Goal: Task Accomplishment & Management: Manage account settings

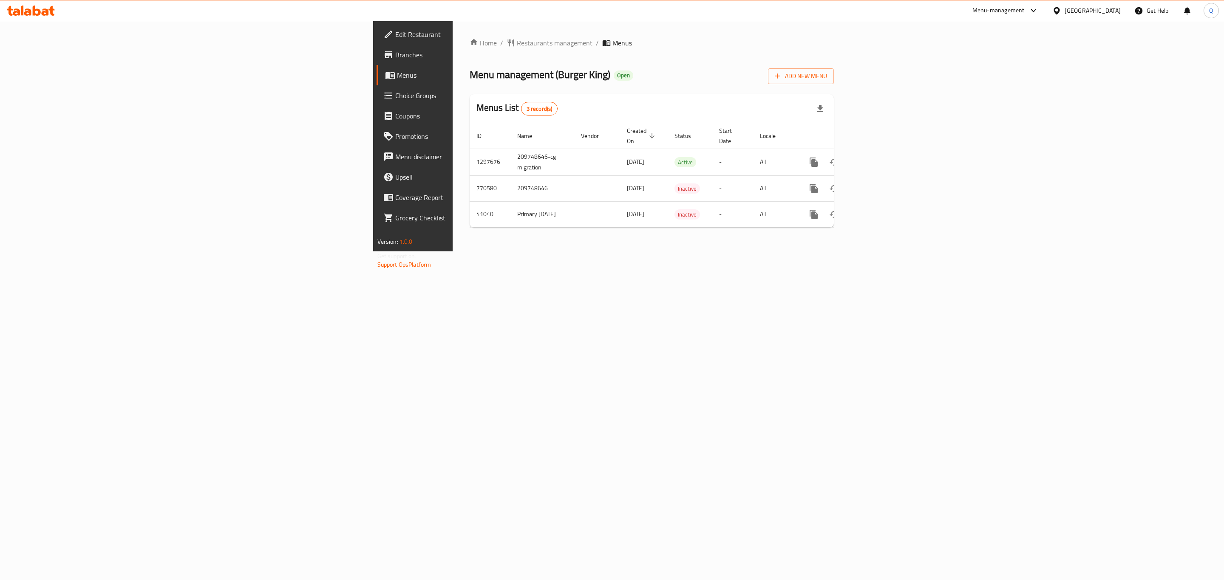
click at [395, 97] on span "Choice Groups" at bounding box center [482, 96] width 175 height 10
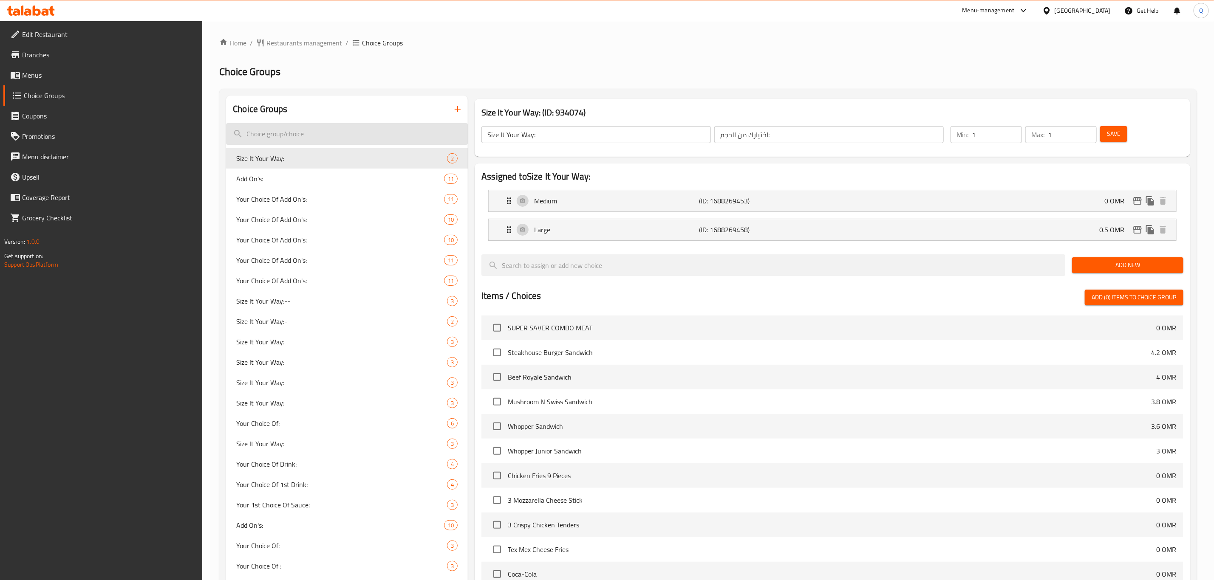
click at [345, 138] on input "search" at bounding box center [347, 134] width 242 height 22
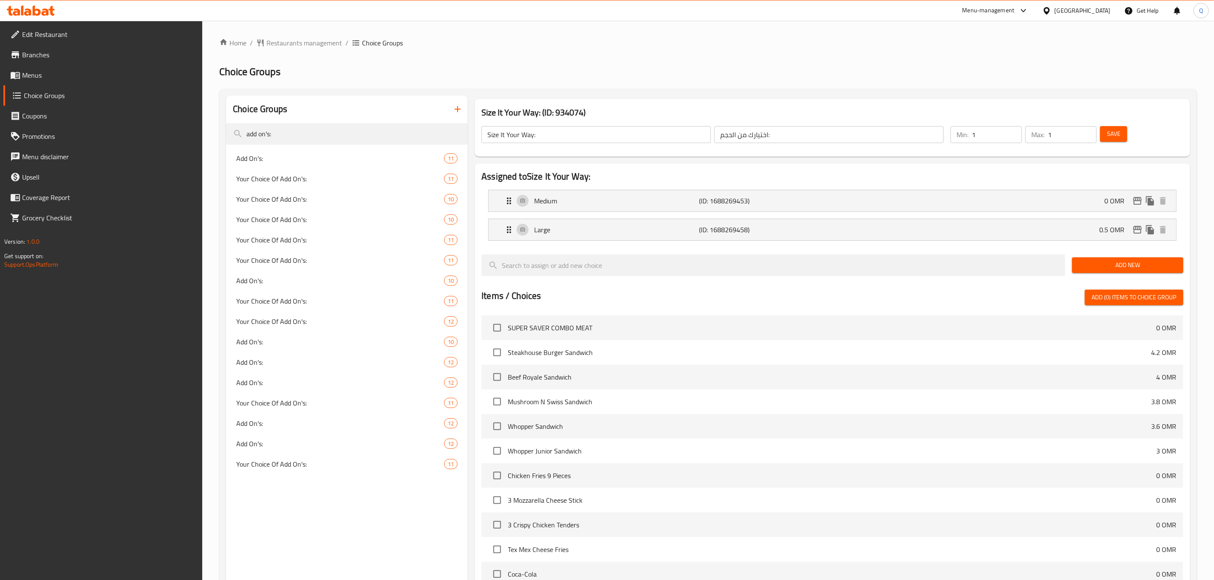
type input "add on's:"
click at [364, 161] on span "Add On's:" at bounding box center [327, 158] width 182 height 10
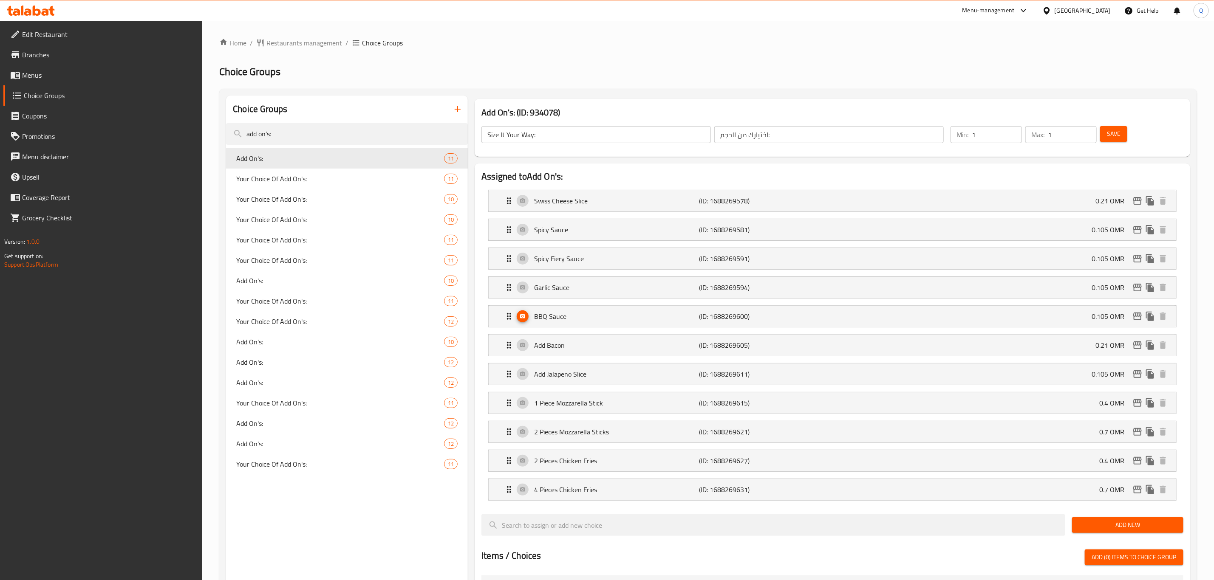
type input "Add On's:"
type input "الإضافات"
type input "0"
click at [872, 233] on div "Spicy Sauce (ID: 1688269581) 0.105 OMR" at bounding box center [835, 229] width 662 height 21
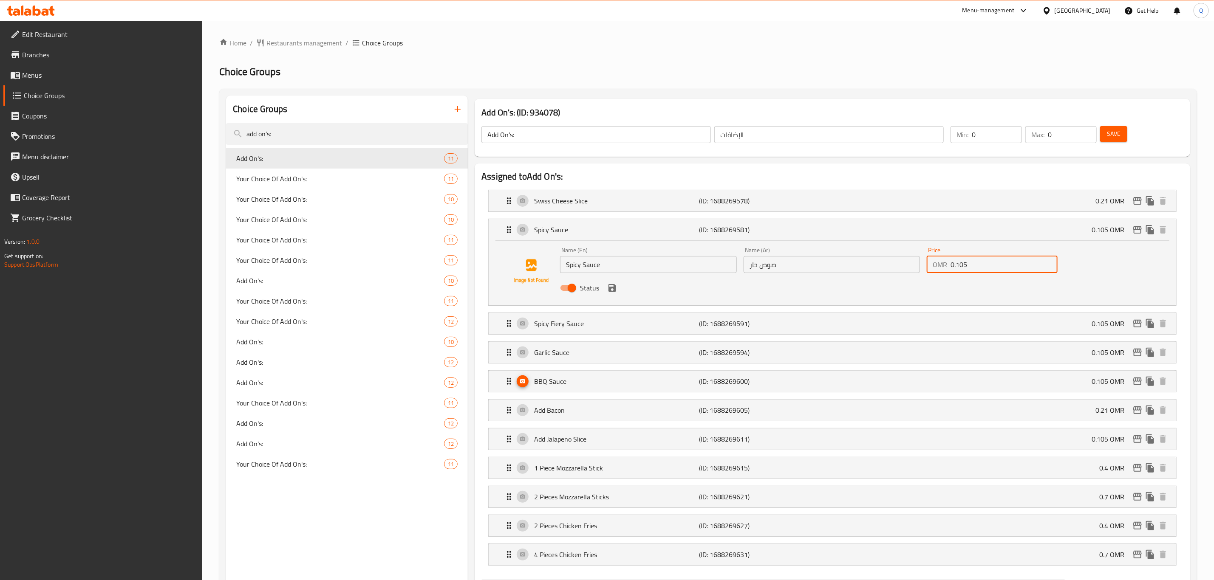
click at [979, 260] on input "0.105" at bounding box center [1003, 264] width 107 height 17
click at [608, 289] on icon "save" at bounding box center [612, 288] width 8 height 8
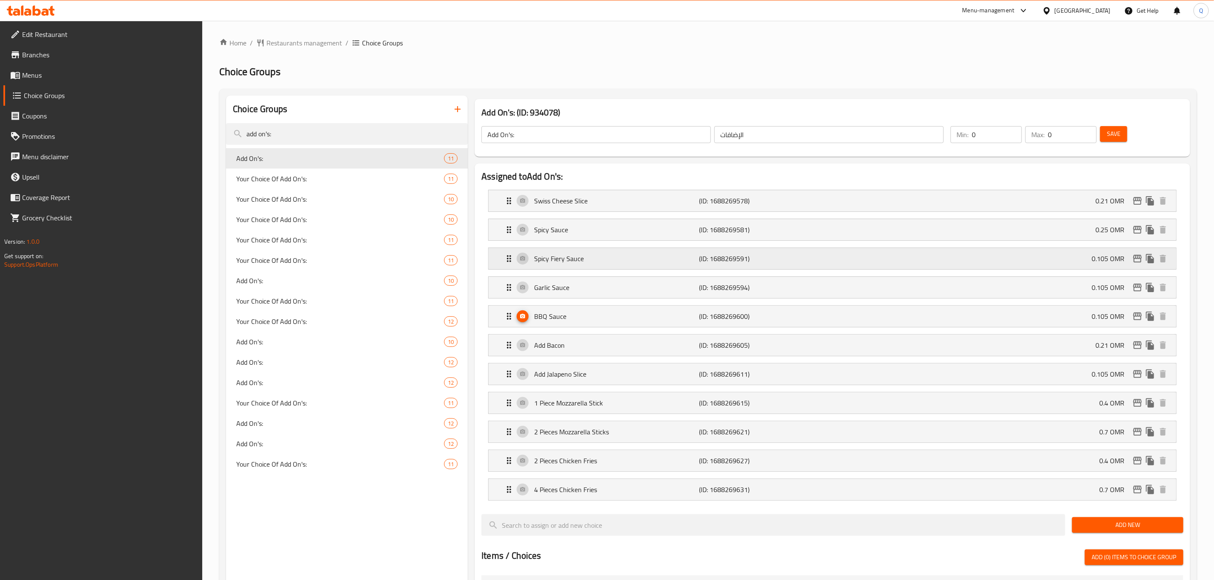
type input "0.25"
click at [654, 263] on p "Spicy Fiery Sauce" at bounding box center [616, 259] width 165 height 10
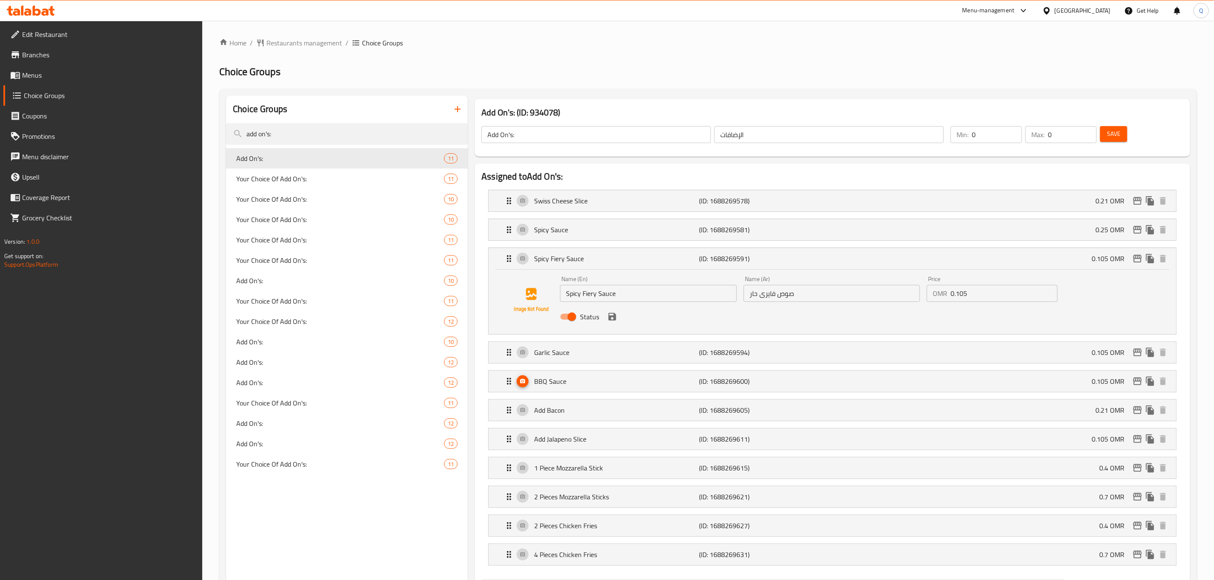
click at [978, 296] on input "0.105" at bounding box center [1003, 293] width 107 height 17
click at [612, 320] on icon "save" at bounding box center [612, 317] width 8 height 8
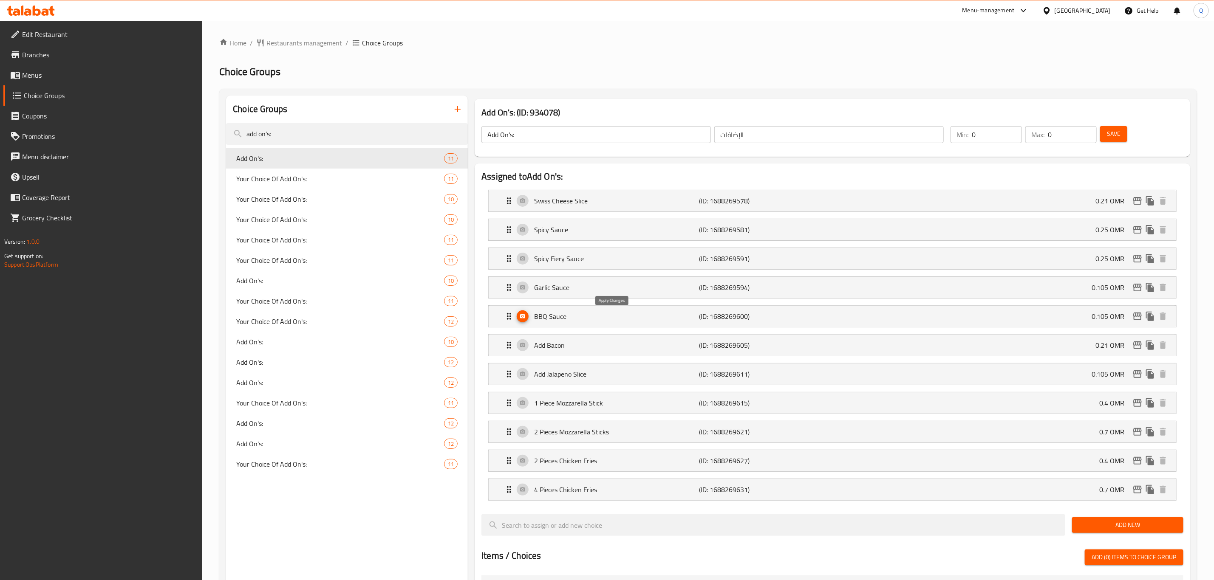
type input "0.25"
click at [817, 292] on div "[PERSON_NAME] (ID: 1688269594) 0.105 OMR" at bounding box center [835, 287] width 662 height 21
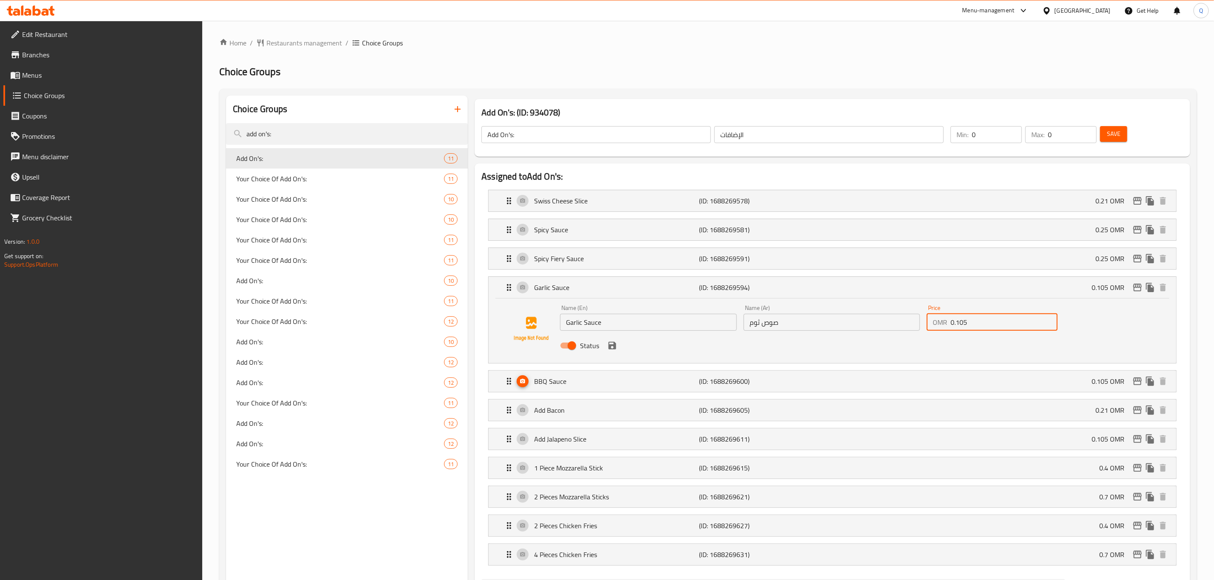
click at [969, 328] on input "0.105" at bounding box center [1003, 322] width 107 height 17
click at [608, 348] on icon "save" at bounding box center [612, 346] width 8 height 8
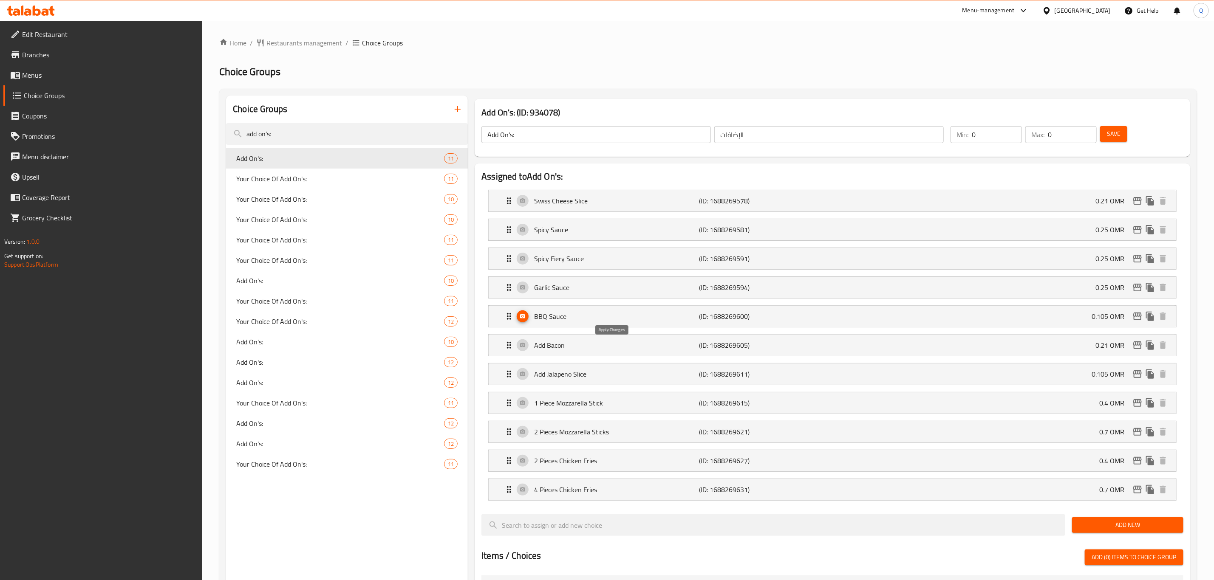
type input "0.25"
click at [817, 313] on div "BBQ Sauce (ID: 1688269600) 0.105 OMR" at bounding box center [835, 316] width 662 height 21
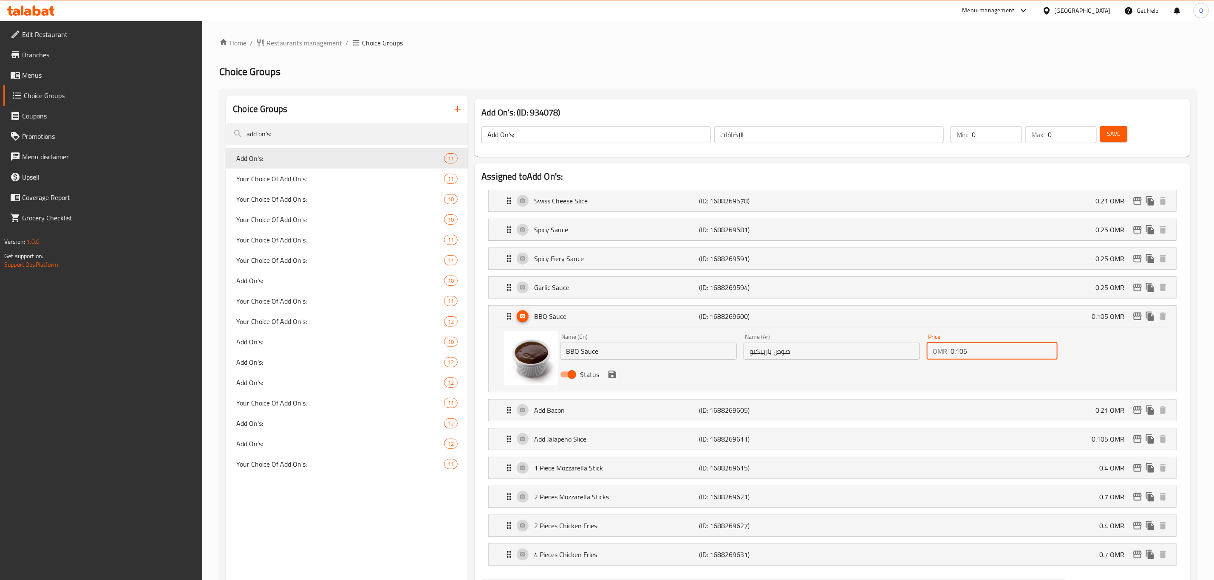
click at [983, 354] on input "0.105" at bounding box center [1003, 351] width 107 height 17
click at [608, 378] on icon "save" at bounding box center [612, 375] width 8 height 8
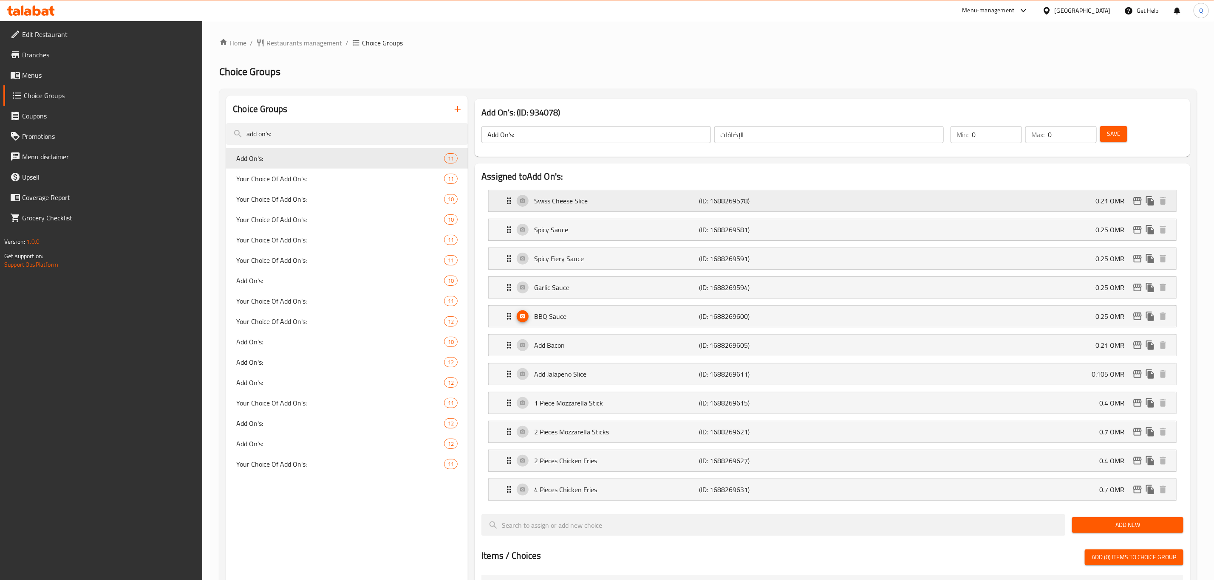
type input "0.25"
click at [1116, 134] on span "Save" at bounding box center [1114, 134] width 14 height 11
click at [577, 130] on input "Add On's:" at bounding box center [595, 134] width 229 height 17
type input "Add On's:-"
click at [1104, 137] on button "Save" at bounding box center [1113, 134] width 27 height 16
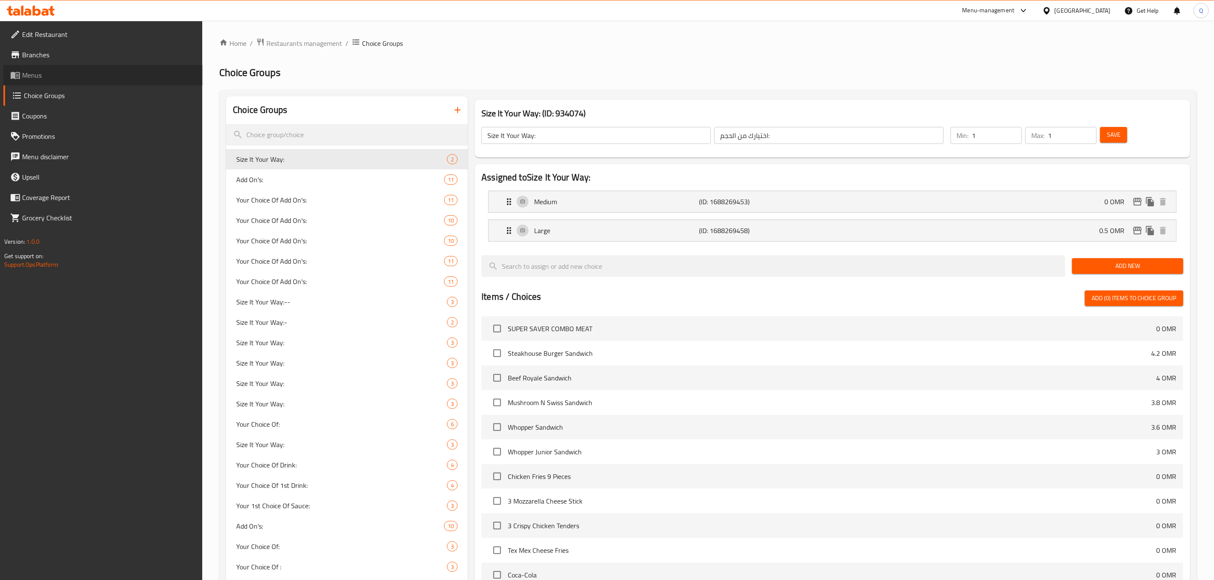
click at [59, 71] on span "Menus" at bounding box center [109, 75] width 174 height 10
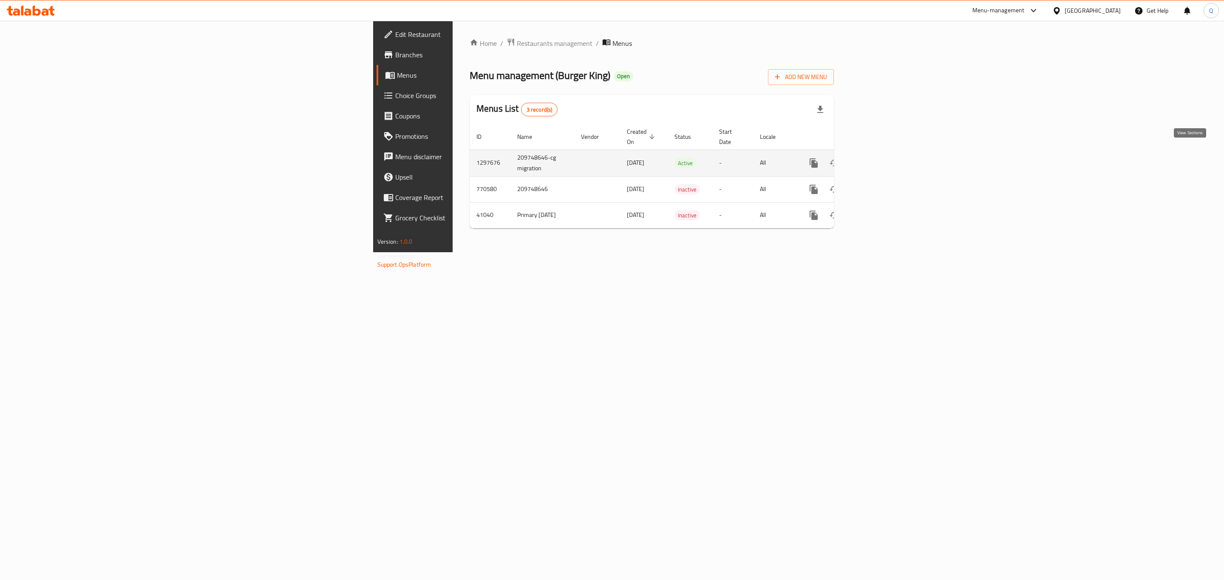
click at [885, 156] on link "enhanced table" at bounding box center [875, 163] width 20 height 20
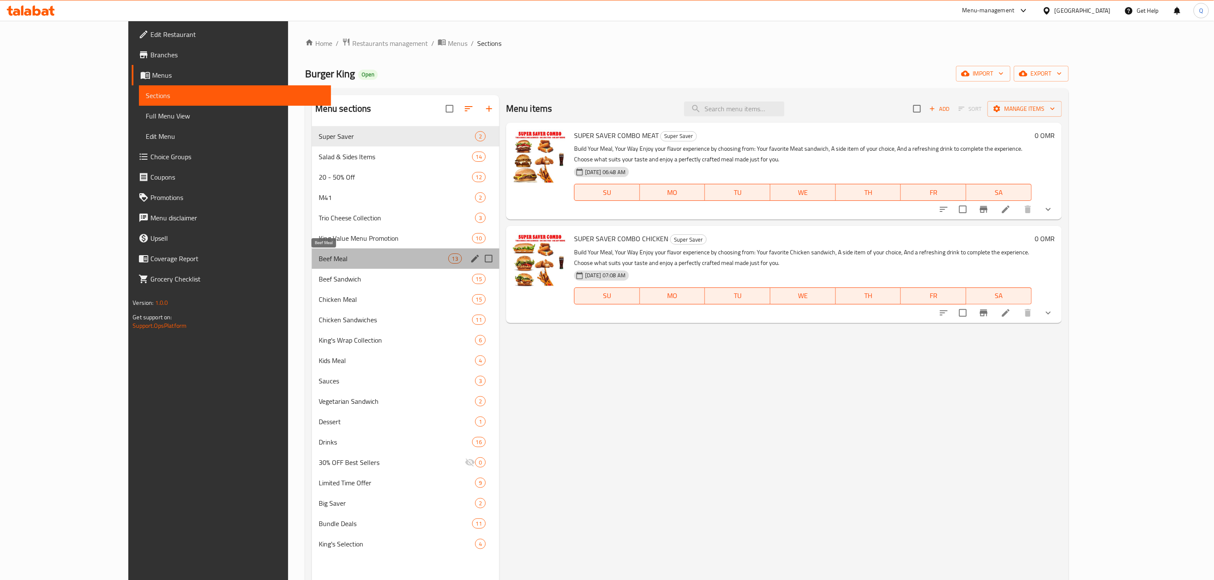
click at [319, 255] on span "Beef Meal" at bounding box center [384, 259] width 130 height 10
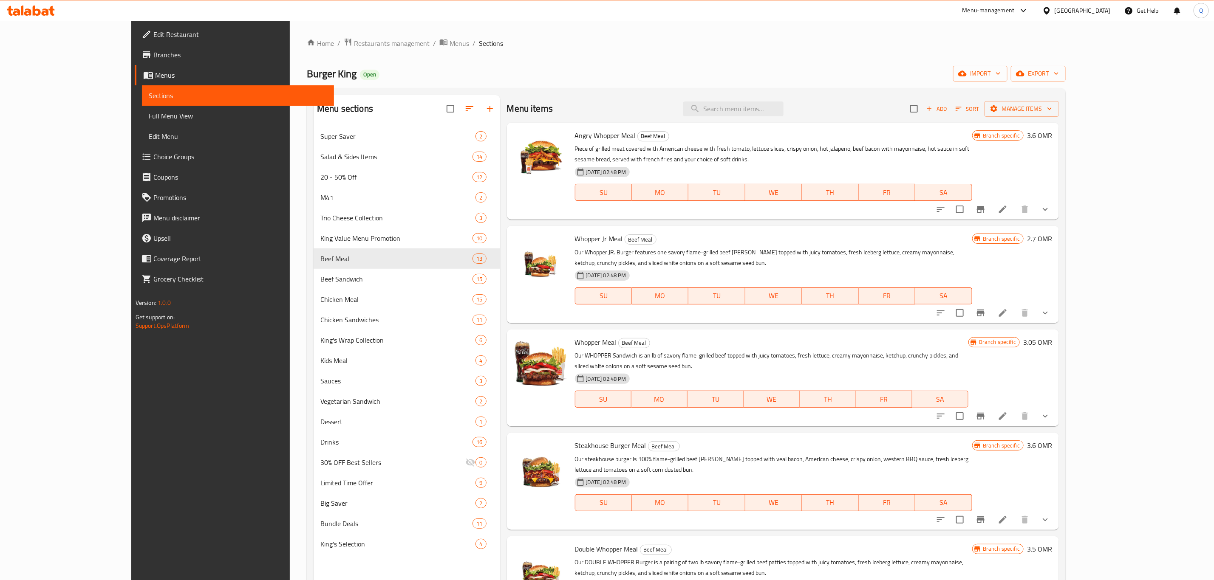
click at [1015, 215] on li at bounding box center [1003, 209] width 24 height 15
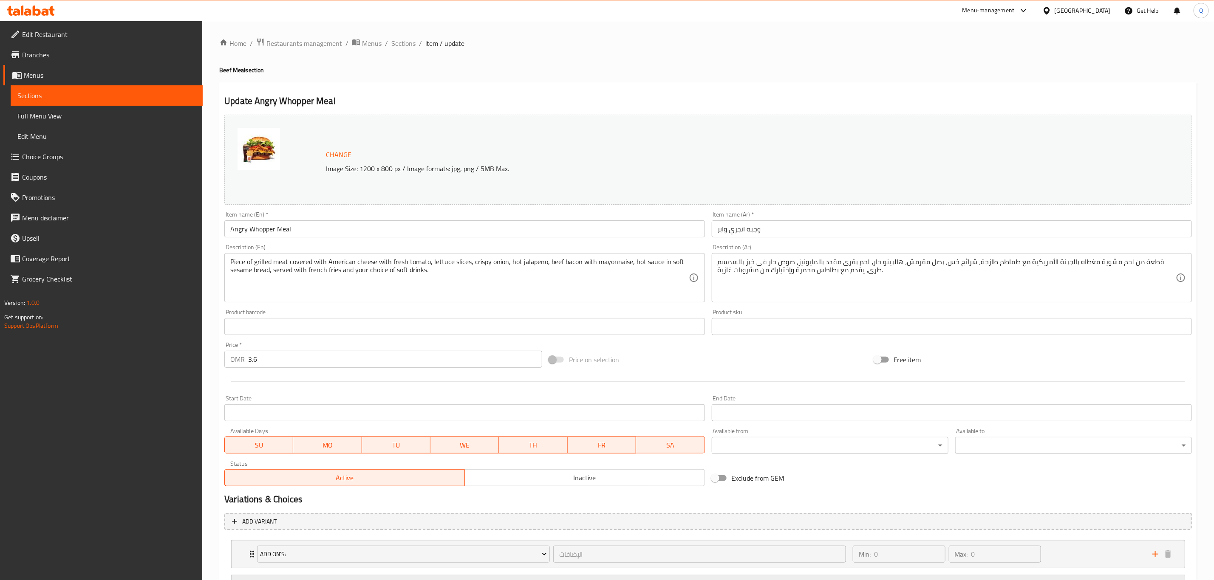
scroll to position [224, 0]
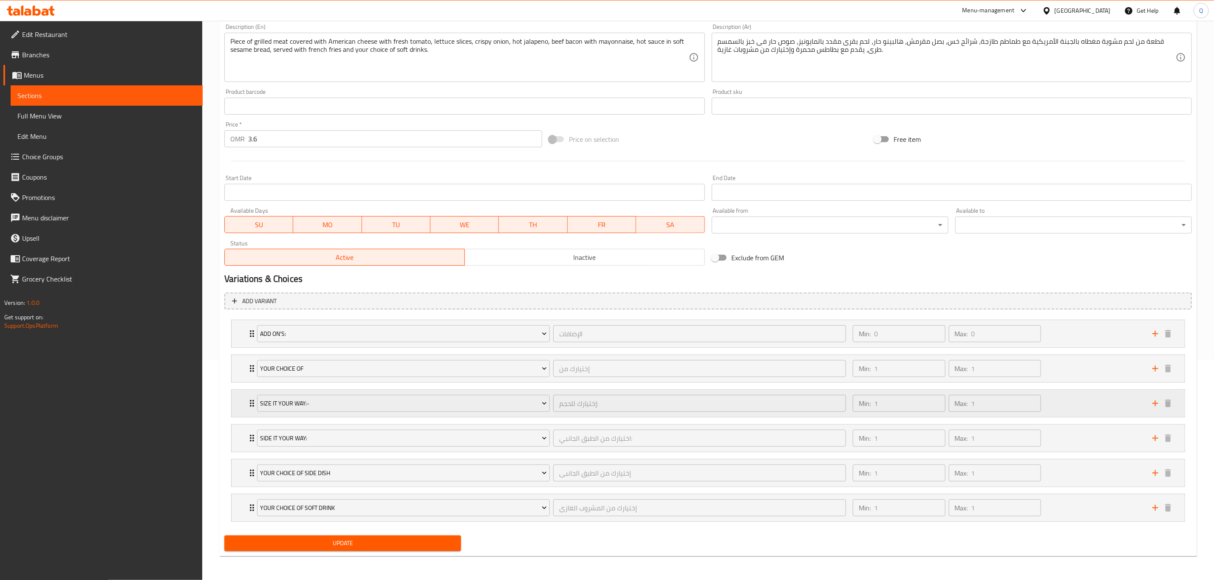
click at [1108, 398] on div "Min: 1 ​ Max: 1 ​" at bounding box center [998, 403] width 300 height 27
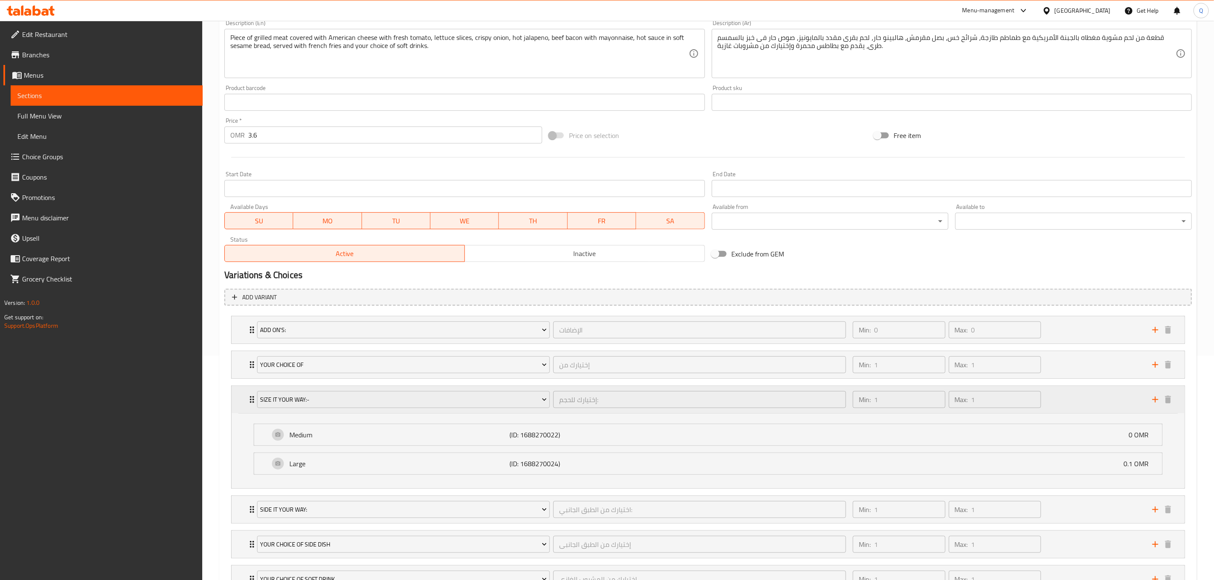
click at [1108, 399] on div "Min: 1 ​ Max: 1 ​" at bounding box center [998, 399] width 300 height 27
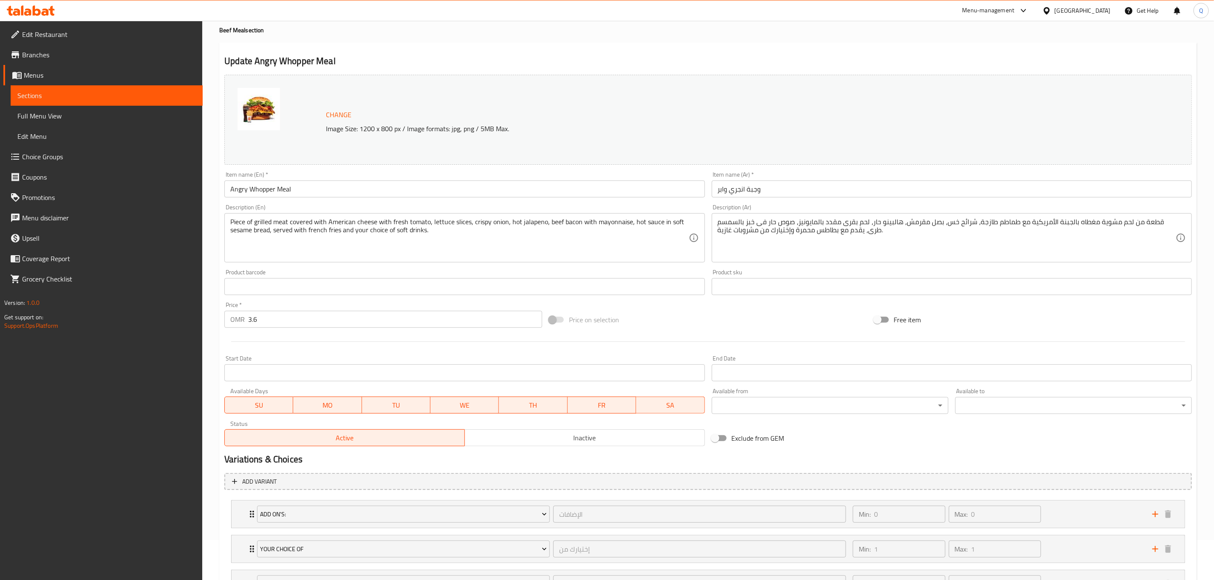
scroll to position [0, 0]
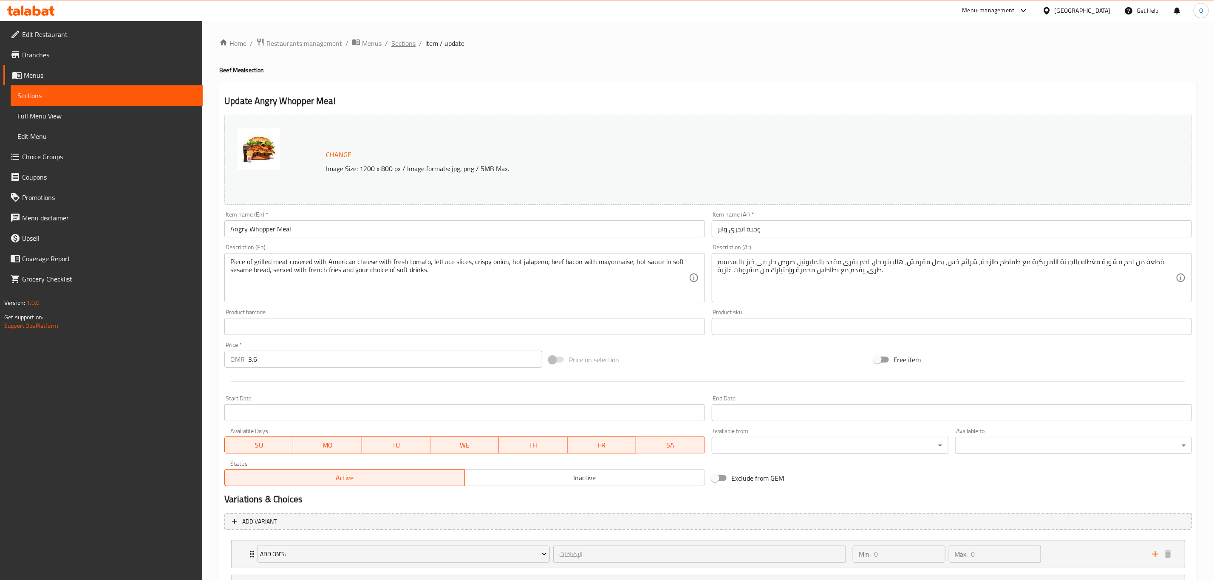
click at [401, 38] on span "Sections" at bounding box center [403, 43] width 24 height 10
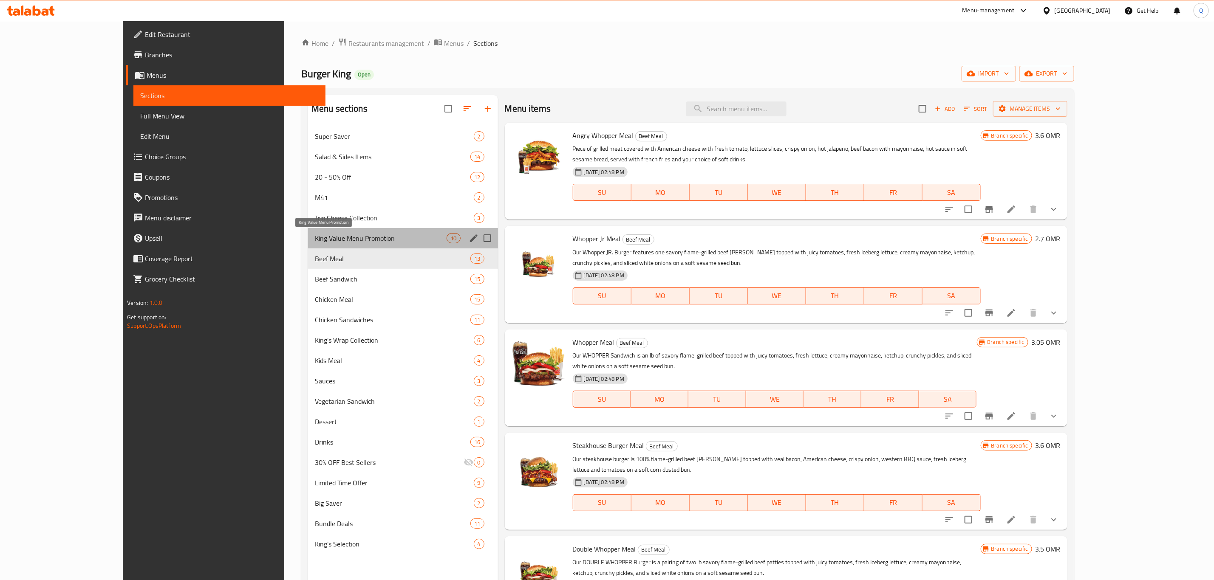
click at [315, 233] on span "King Value Menu Promotion" at bounding box center [381, 238] width 132 height 10
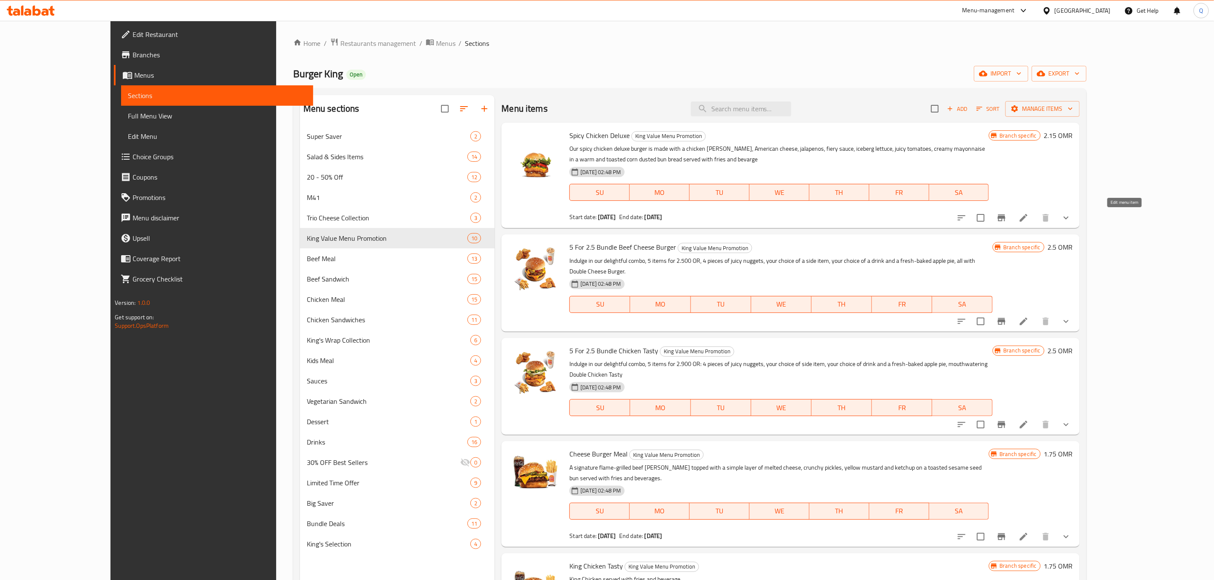
click at [1029, 213] on icon at bounding box center [1023, 218] width 10 height 10
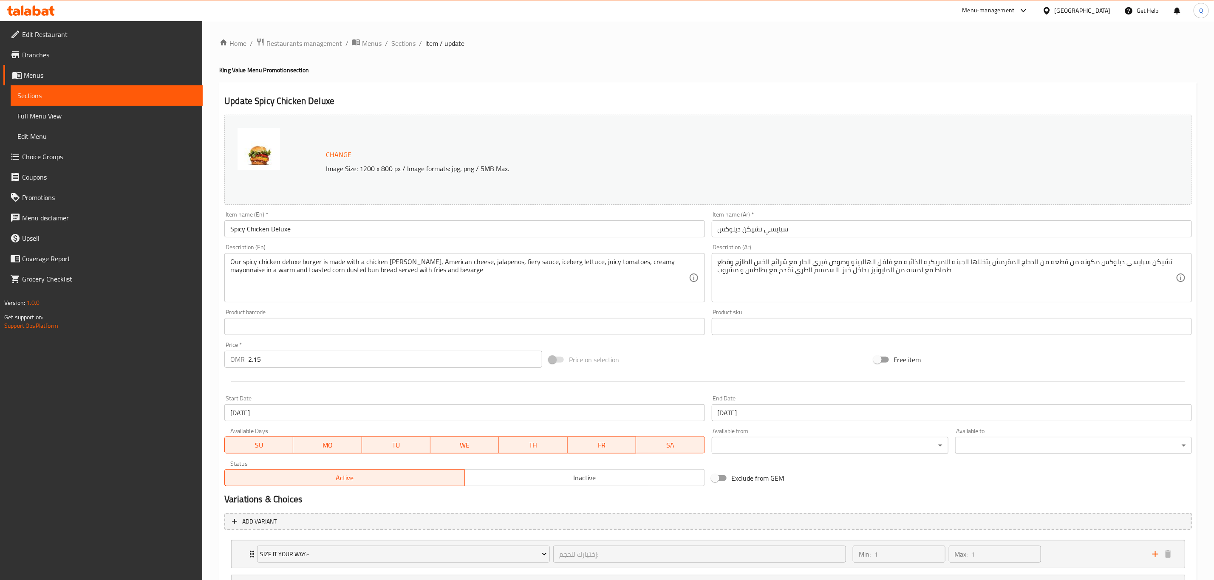
scroll to position [118, 0]
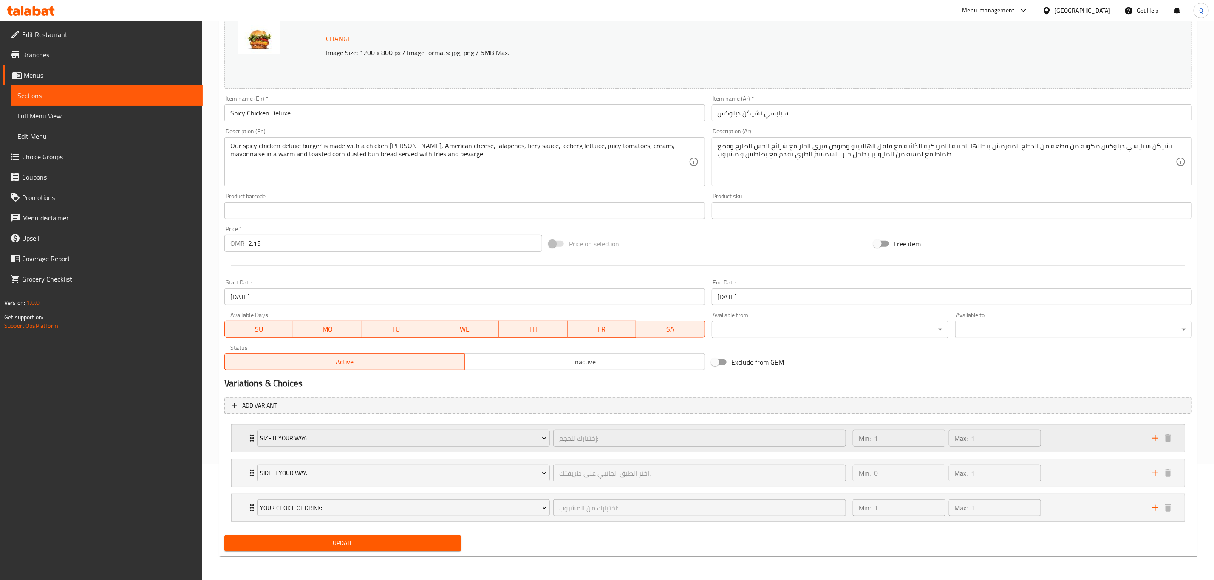
click at [1114, 441] on div "Min: 1 ​ Max: 1 ​" at bounding box center [998, 438] width 300 height 27
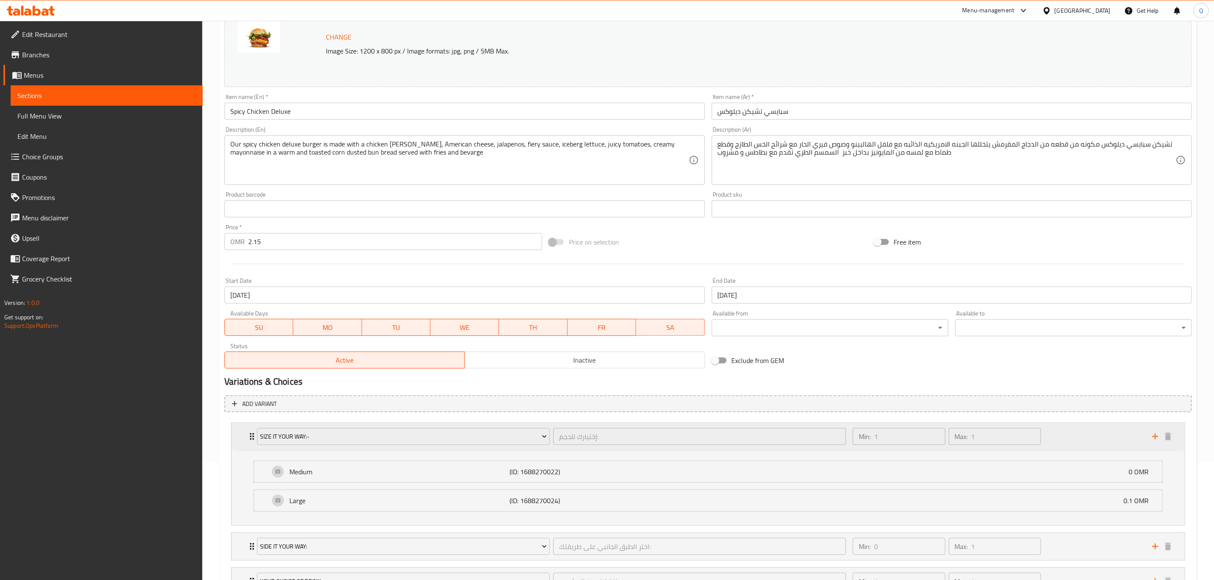
click at [1102, 441] on div "Min: 1 ​ Max: 1 ​" at bounding box center [998, 436] width 300 height 27
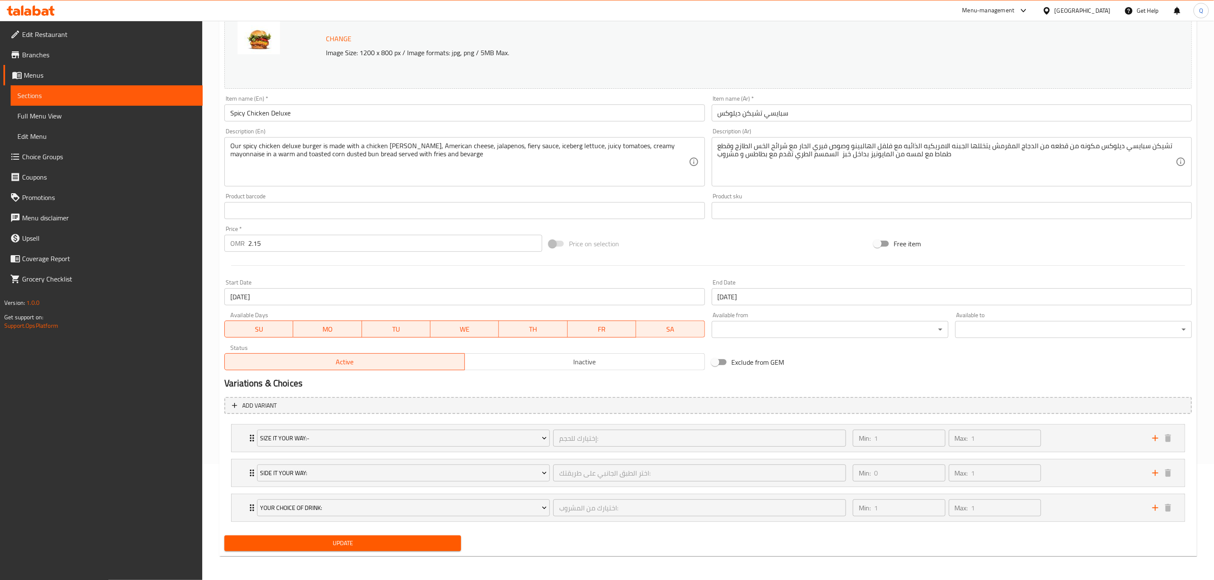
scroll to position [0, 0]
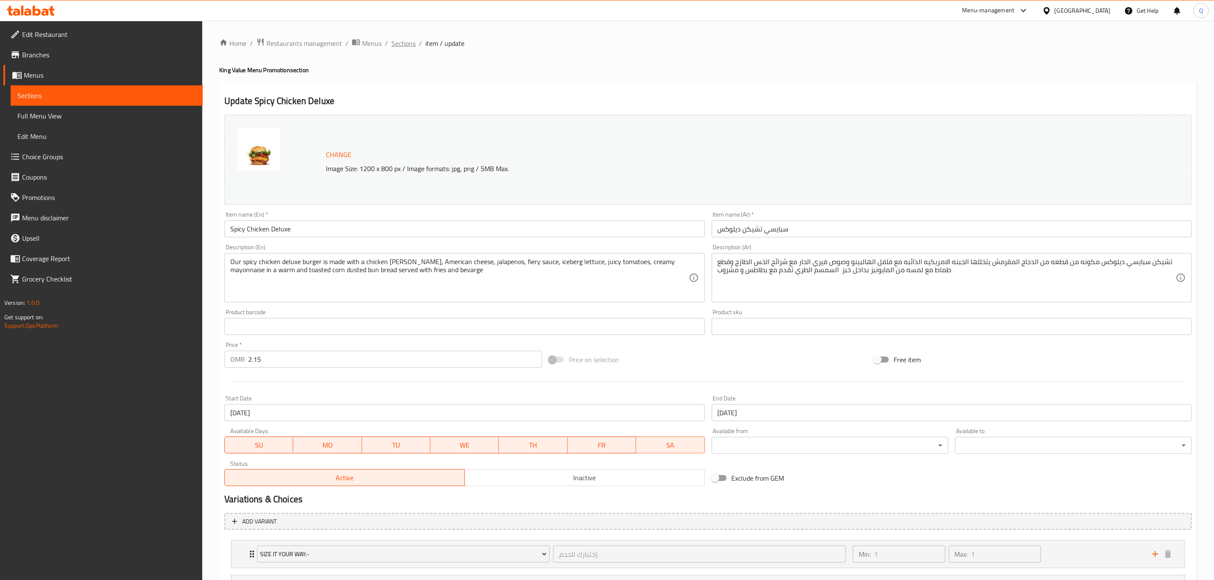
click at [408, 46] on span "Sections" at bounding box center [403, 43] width 24 height 10
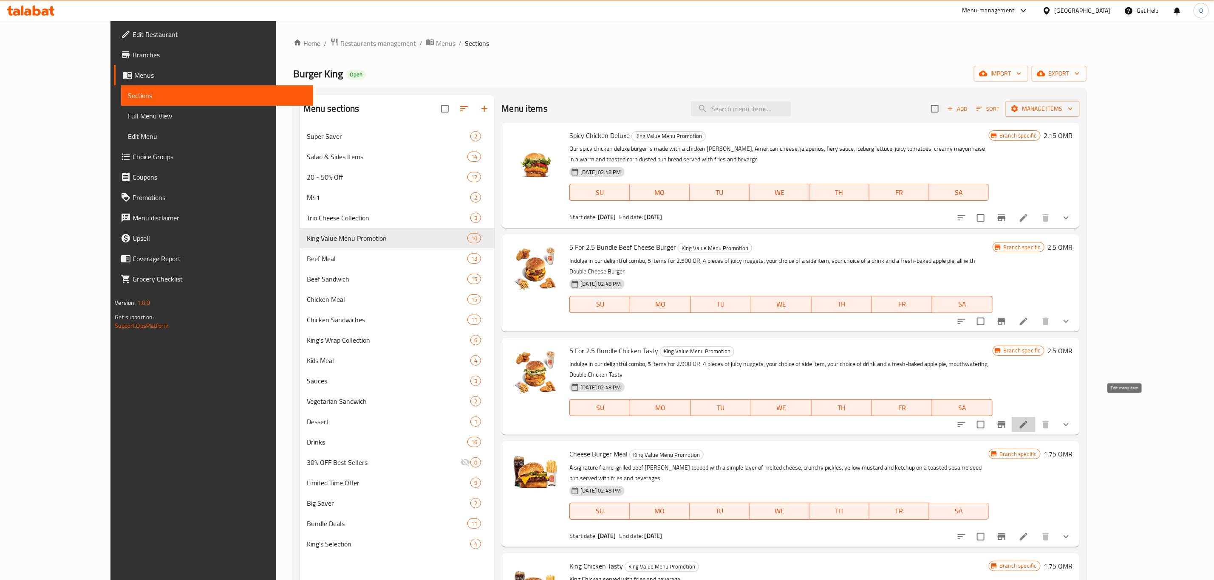
click at [1029, 420] on icon at bounding box center [1023, 425] width 10 height 10
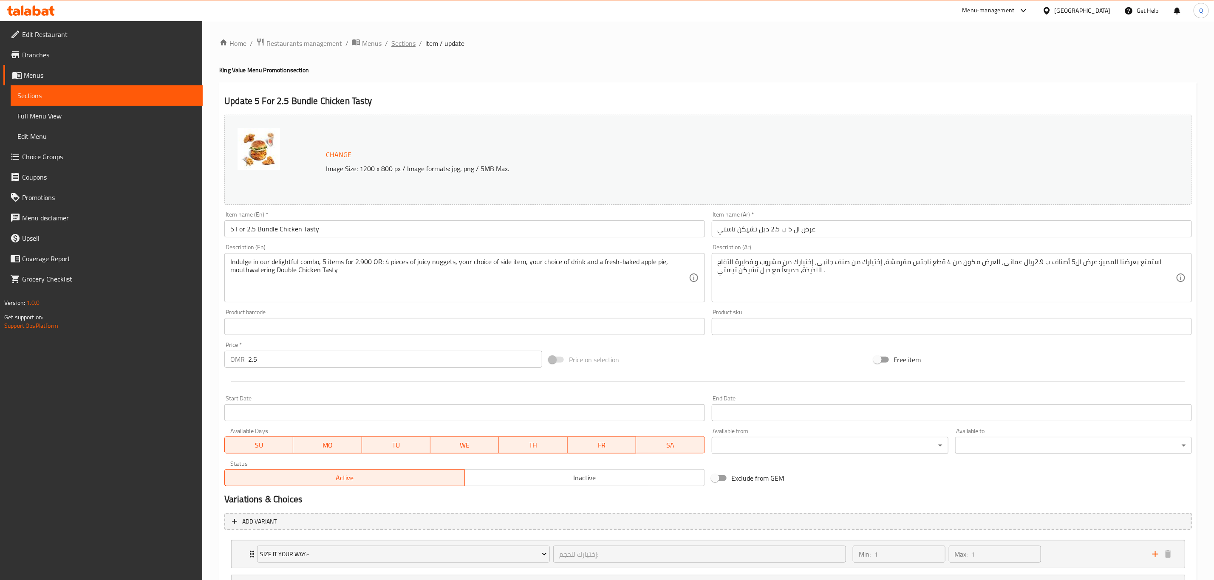
click at [410, 41] on span "Sections" at bounding box center [403, 43] width 24 height 10
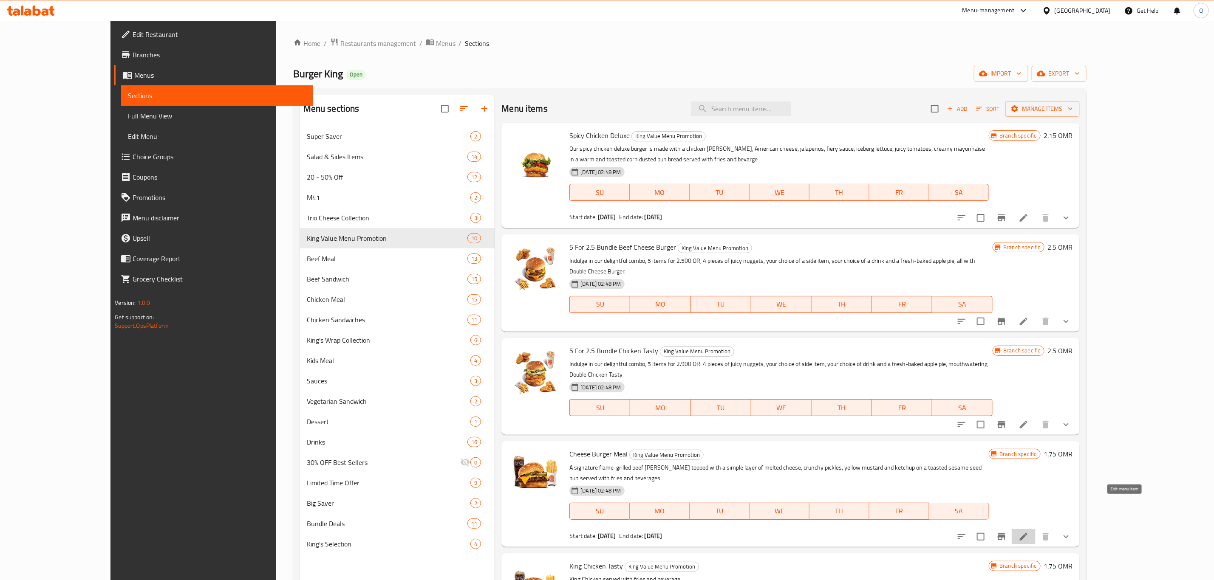
click at [1027, 533] on icon at bounding box center [1024, 537] width 8 height 8
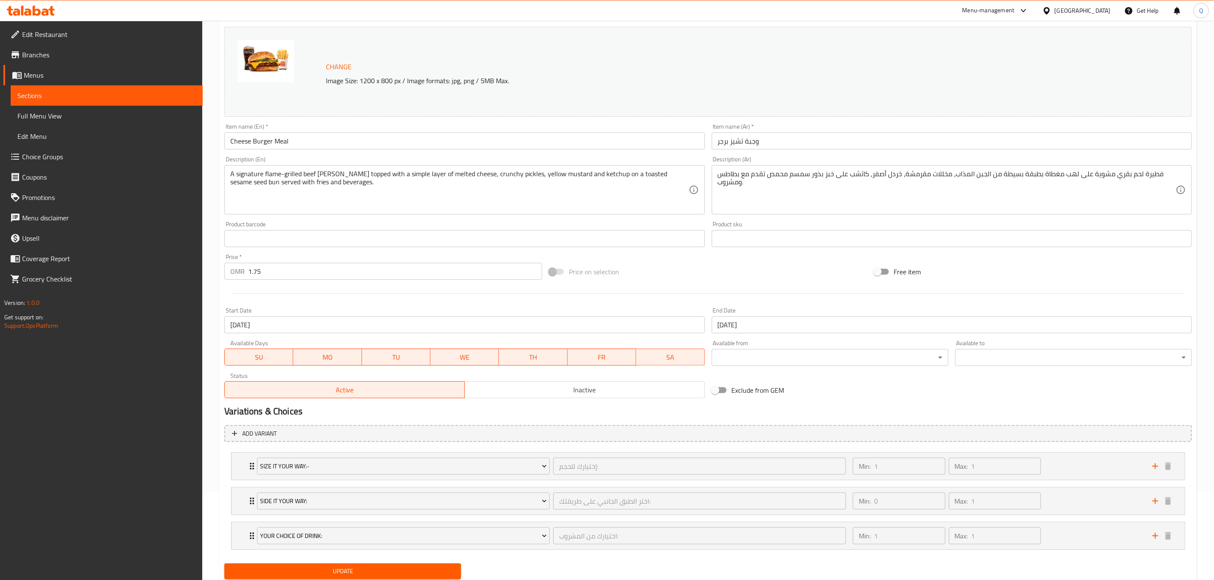
scroll to position [88, 0]
click at [1080, 472] on div "Min: 1 ​ Max: 1 ​" at bounding box center [998, 466] width 300 height 27
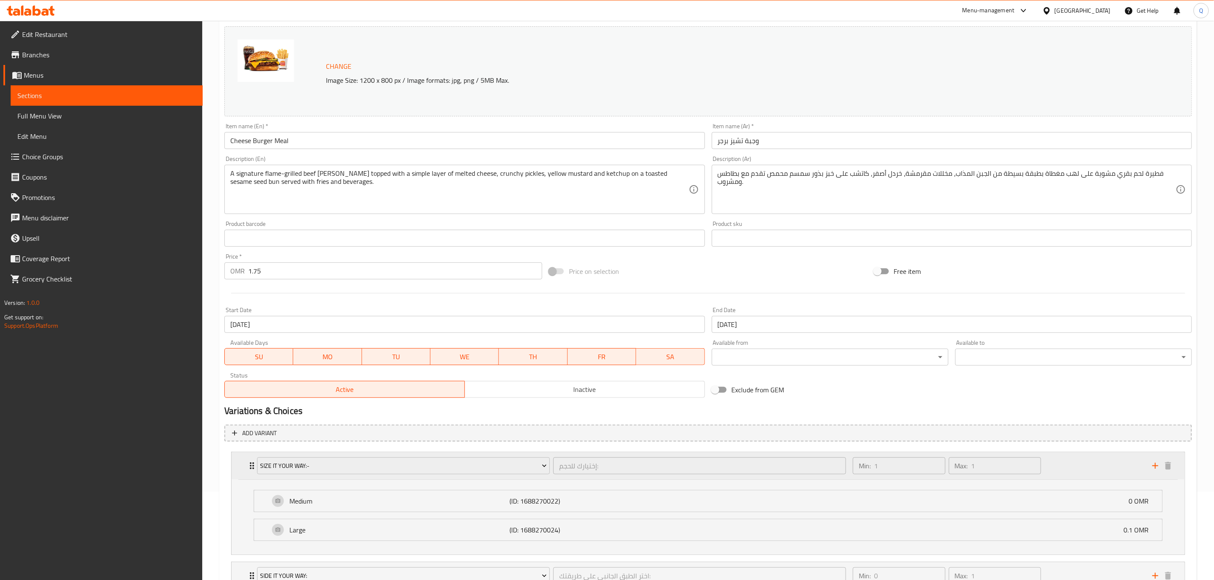
click at [1080, 472] on div "Min: 1 ​ Max: 1 ​" at bounding box center [998, 466] width 300 height 27
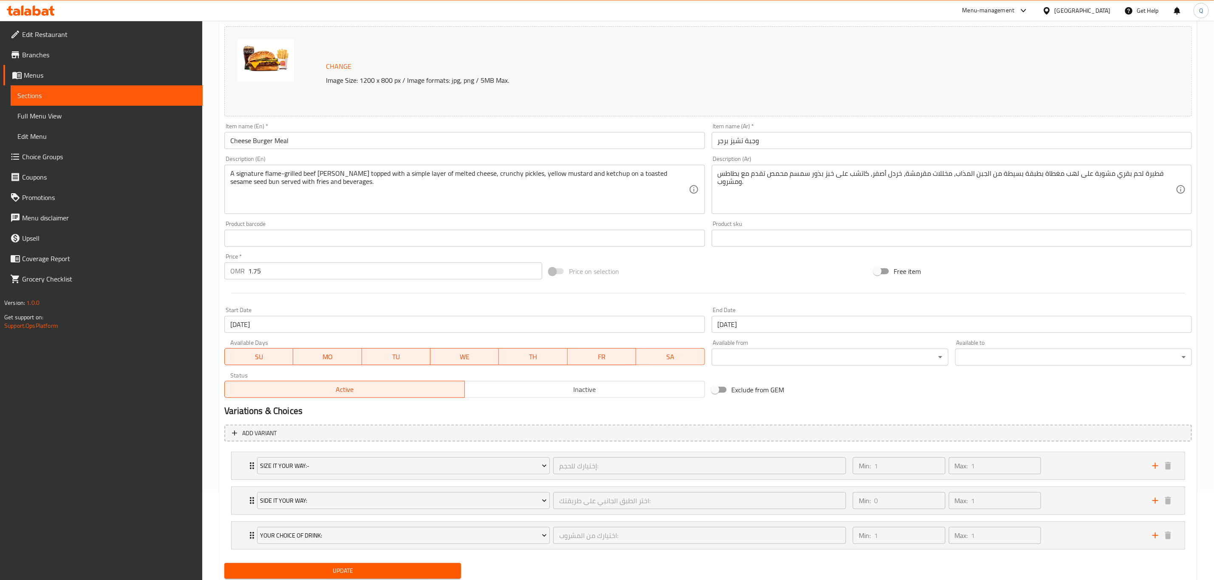
scroll to position [0, 0]
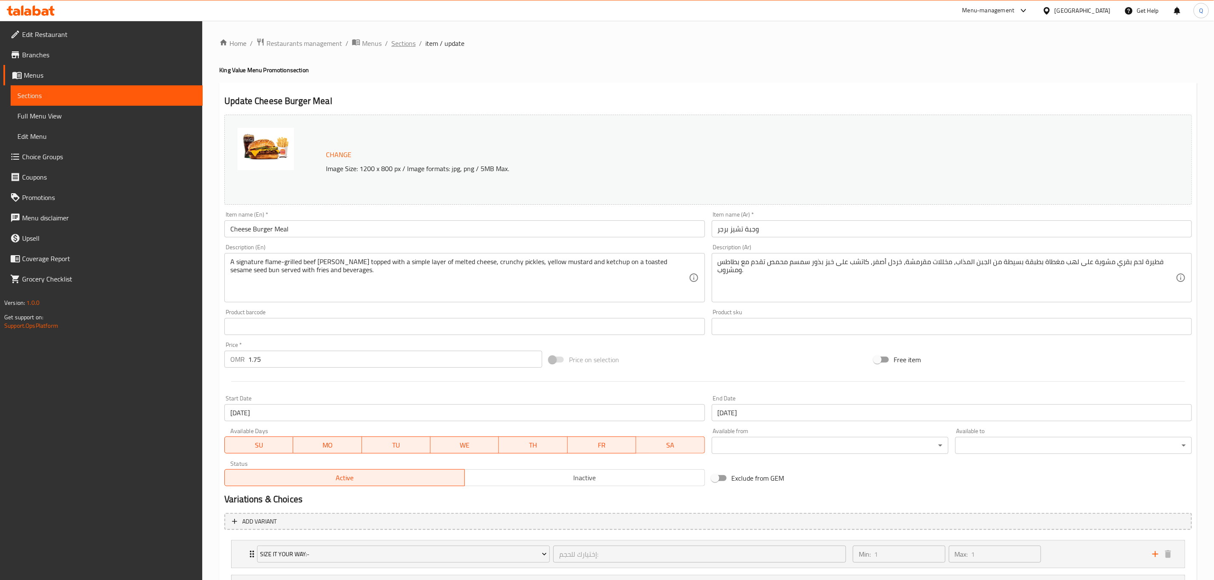
click at [401, 44] on span "Sections" at bounding box center [403, 43] width 24 height 10
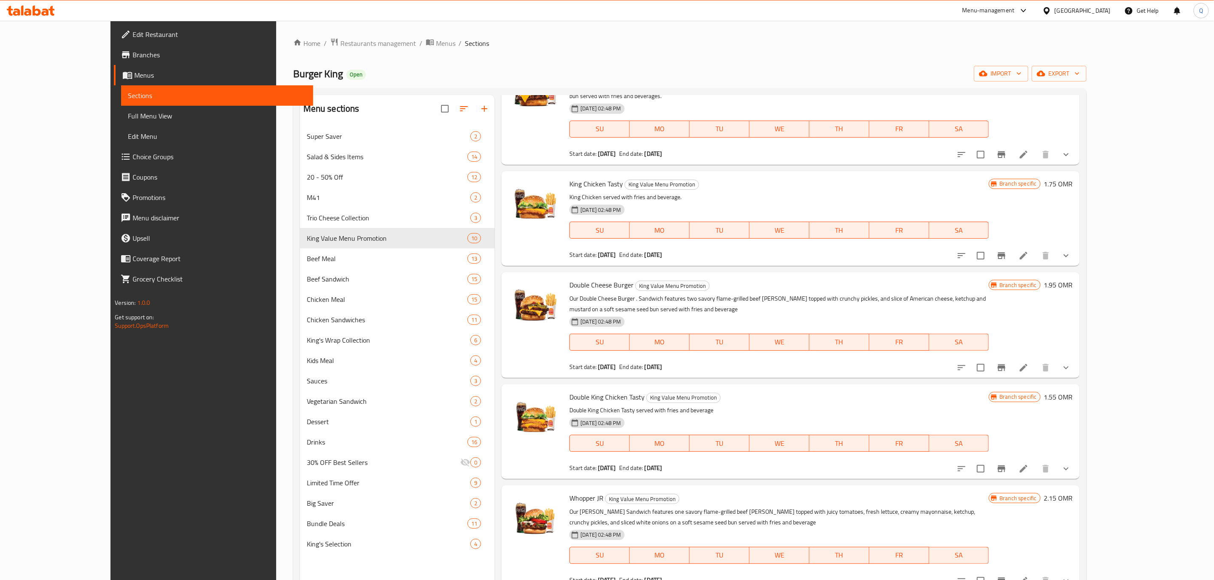
scroll to position [368, 0]
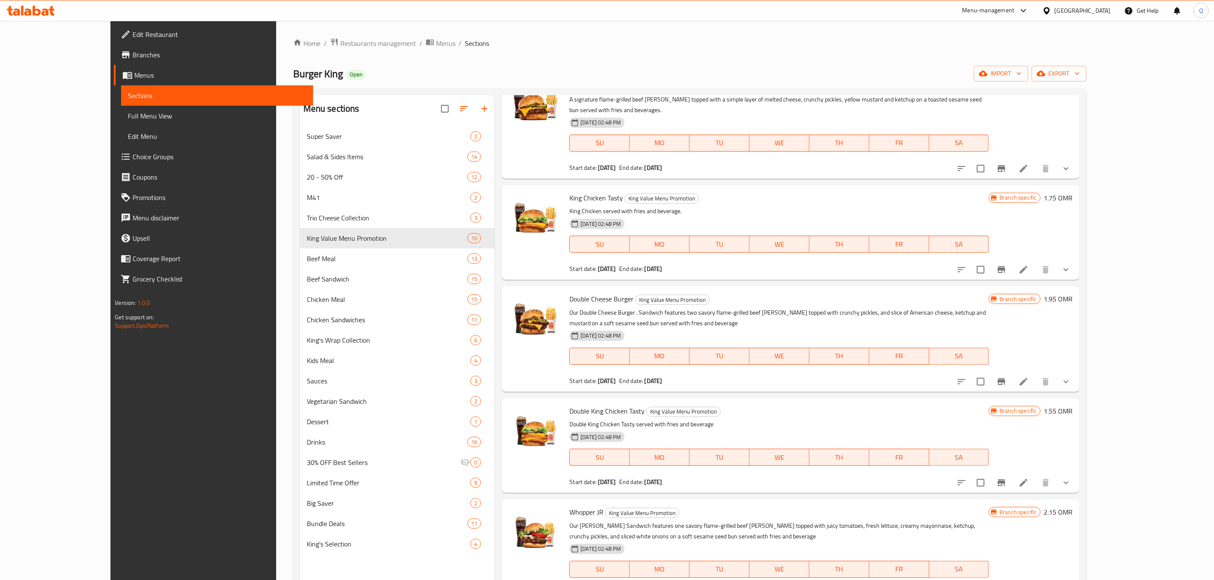
click at [1035, 262] on li at bounding box center [1024, 269] width 24 height 15
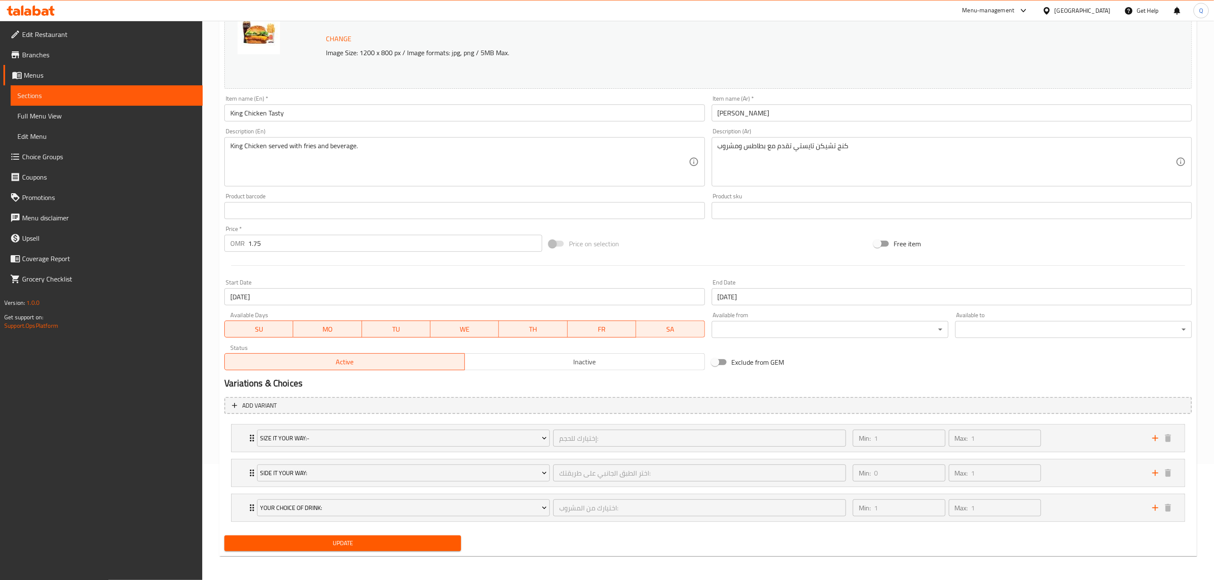
scroll to position [117, 0]
click at [1063, 440] on div "Min: 1 ​ Max: 1 ​" at bounding box center [998, 438] width 300 height 27
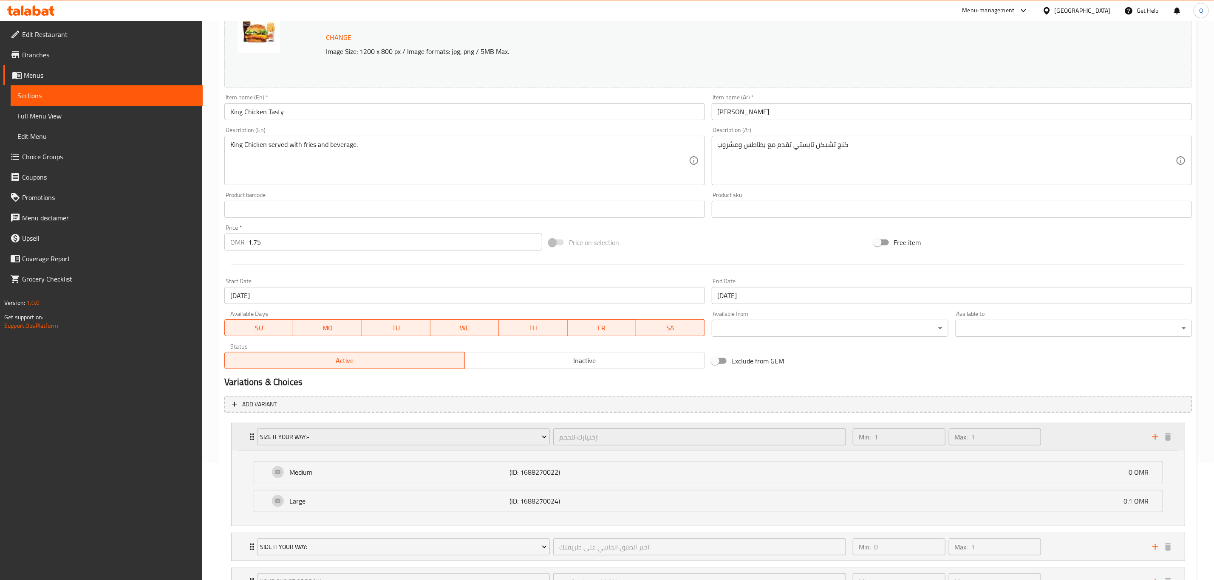
click at [1063, 438] on div "Min: 1 ​ Max: 1 ​" at bounding box center [998, 437] width 300 height 27
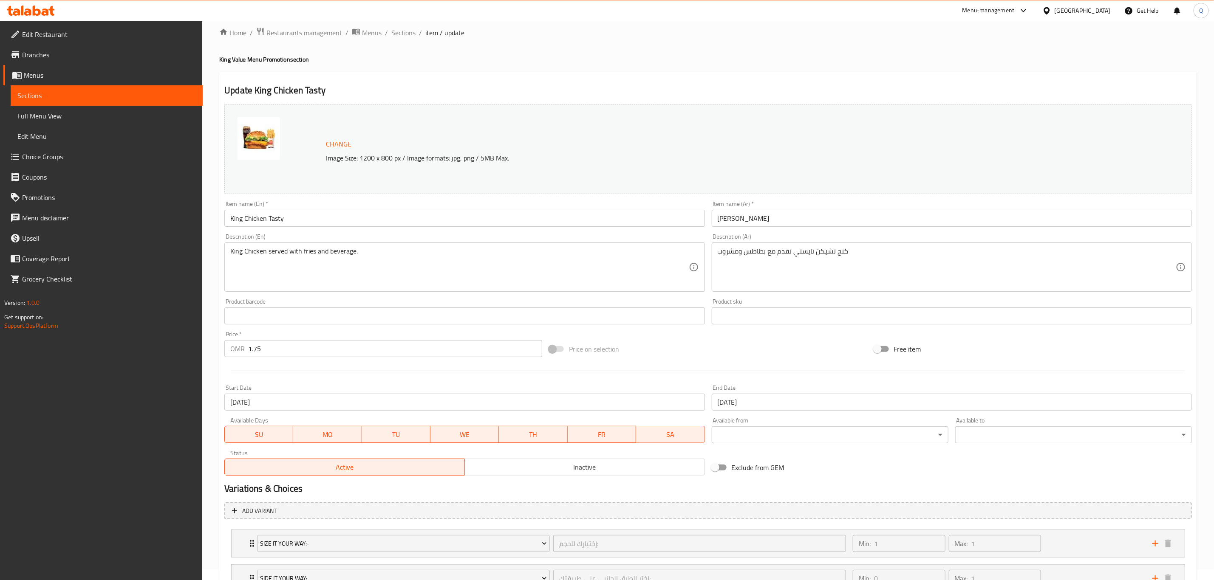
scroll to position [0, 0]
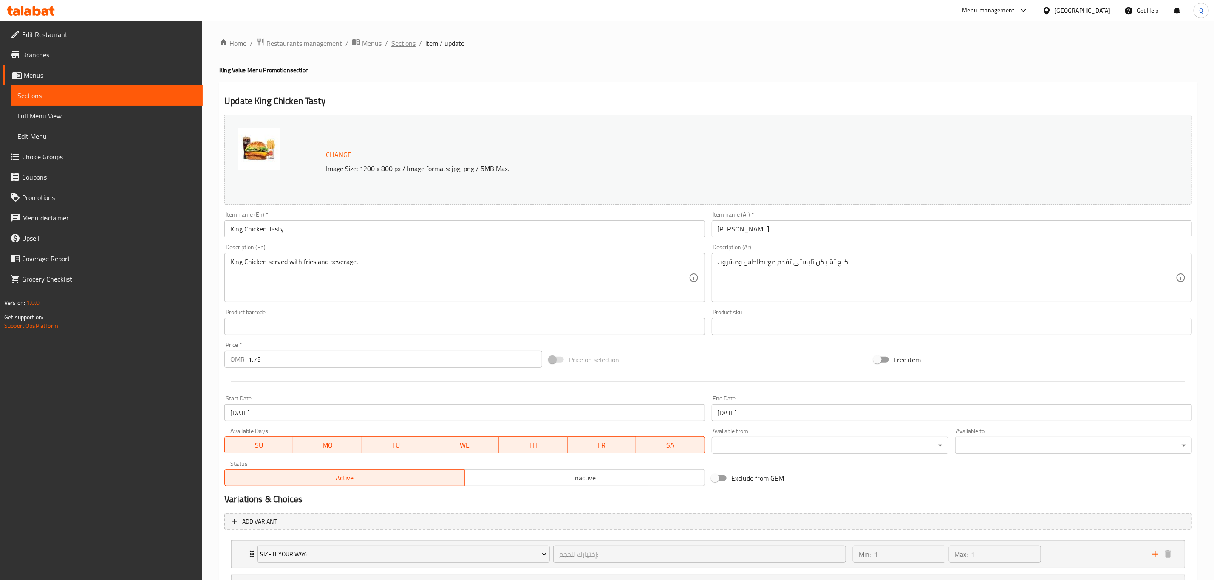
click at [399, 45] on span "Sections" at bounding box center [403, 43] width 24 height 10
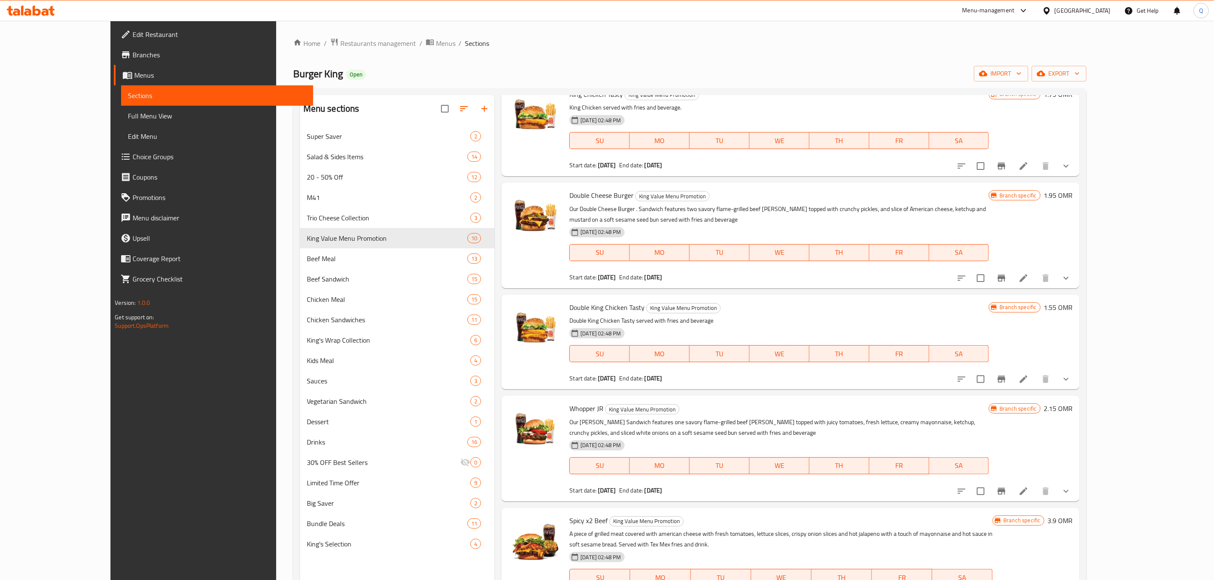
scroll to position [119, 0]
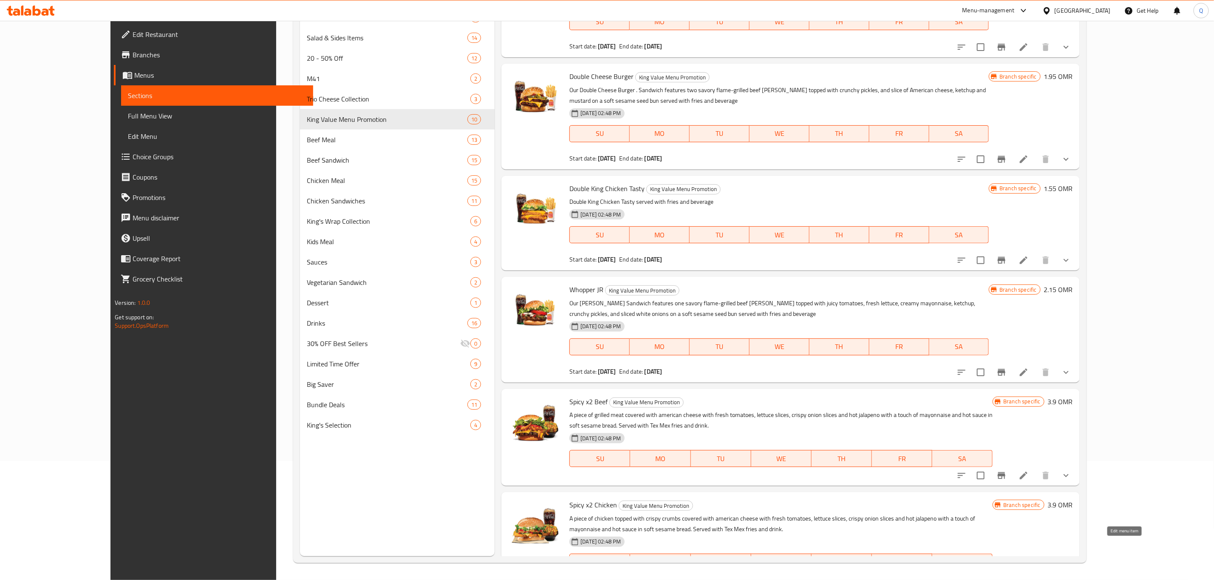
click at [1029, 574] on icon at bounding box center [1023, 579] width 10 height 10
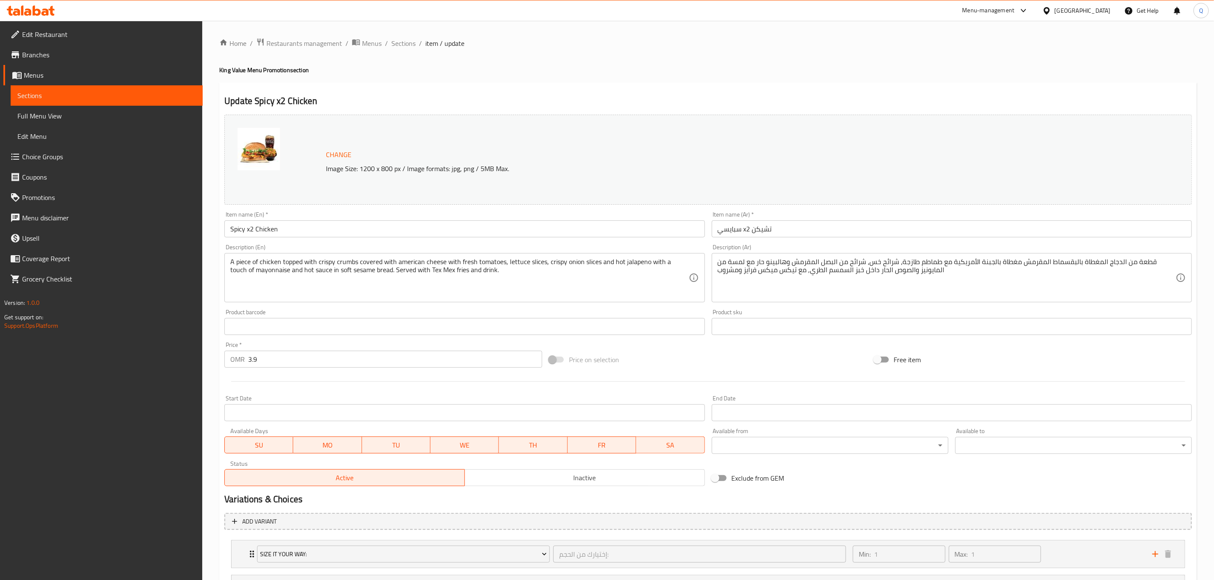
scroll to position [82, 0]
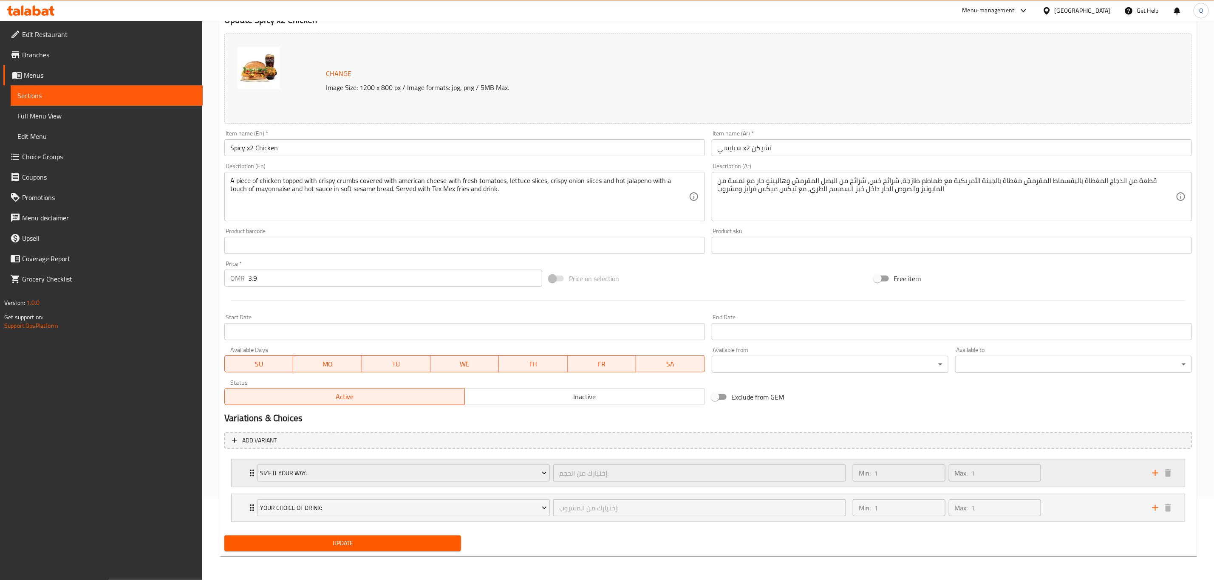
click at [1093, 480] on div "Min: 1 ​ Max: 1 ​" at bounding box center [998, 473] width 300 height 27
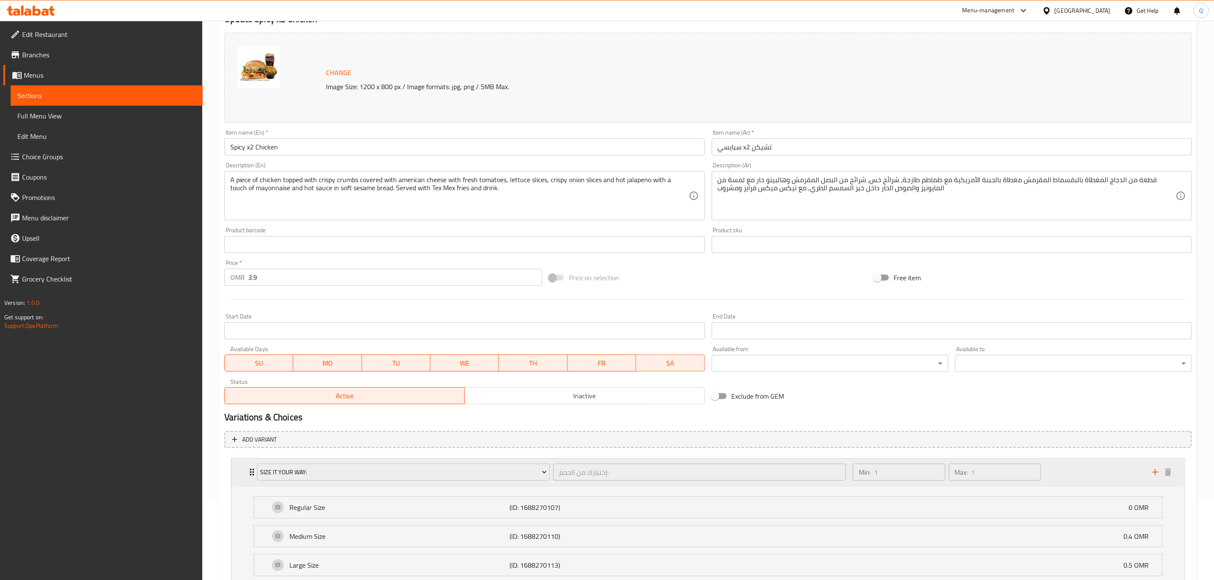
click at [1093, 480] on div "Min: 1 ​ Max: 1 ​" at bounding box center [998, 472] width 300 height 27
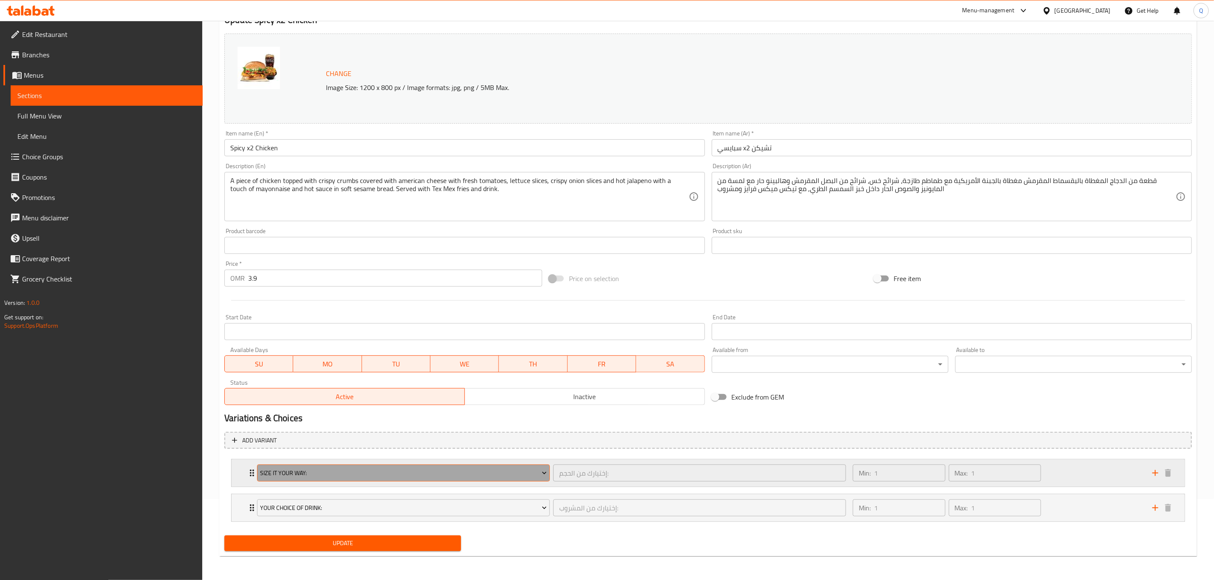
click at [431, 473] on span "Size It Your Way:" at bounding box center [403, 473] width 286 height 11
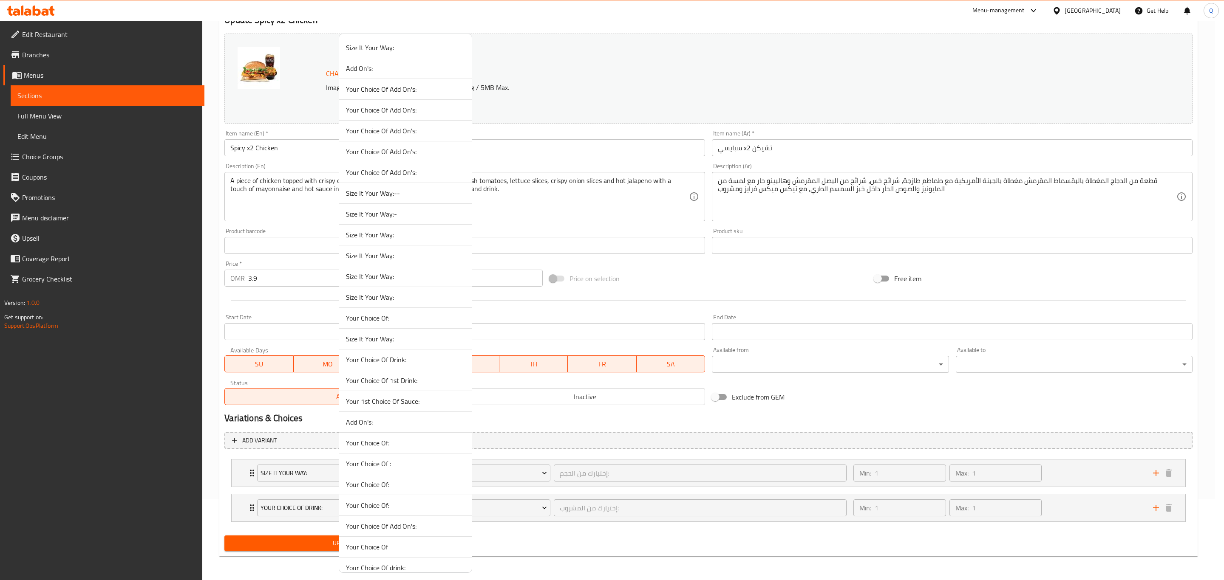
click at [404, 221] on li "Size It Your Way:-" at bounding box center [405, 214] width 133 height 21
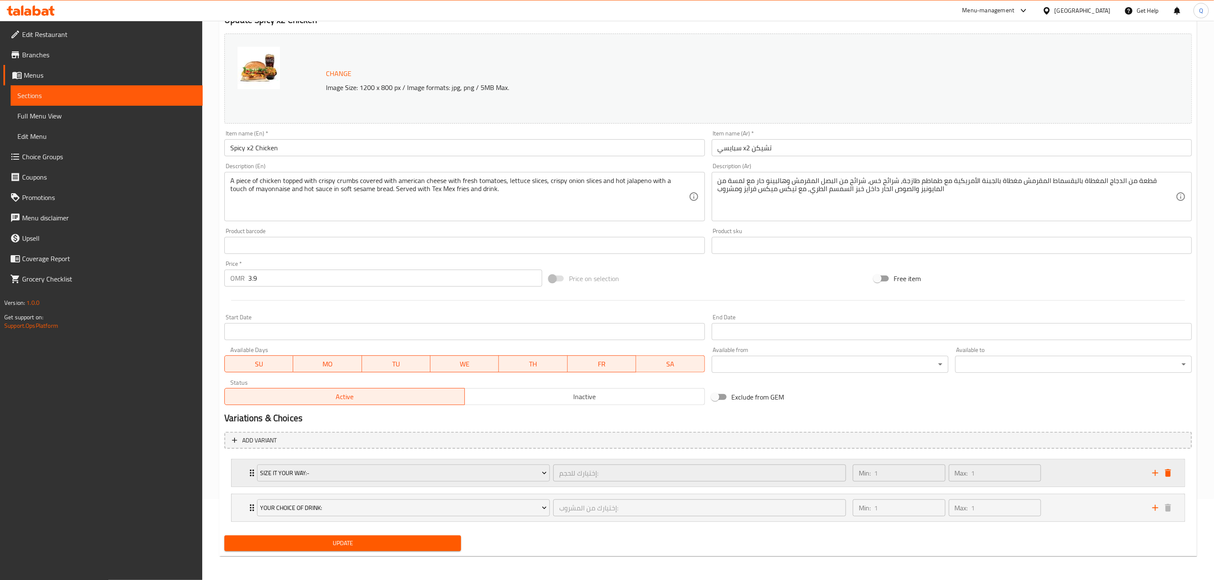
click at [1064, 480] on div "Min: 1 ​ Max: 1 ​" at bounding box center [998, 473] width 300 height 27
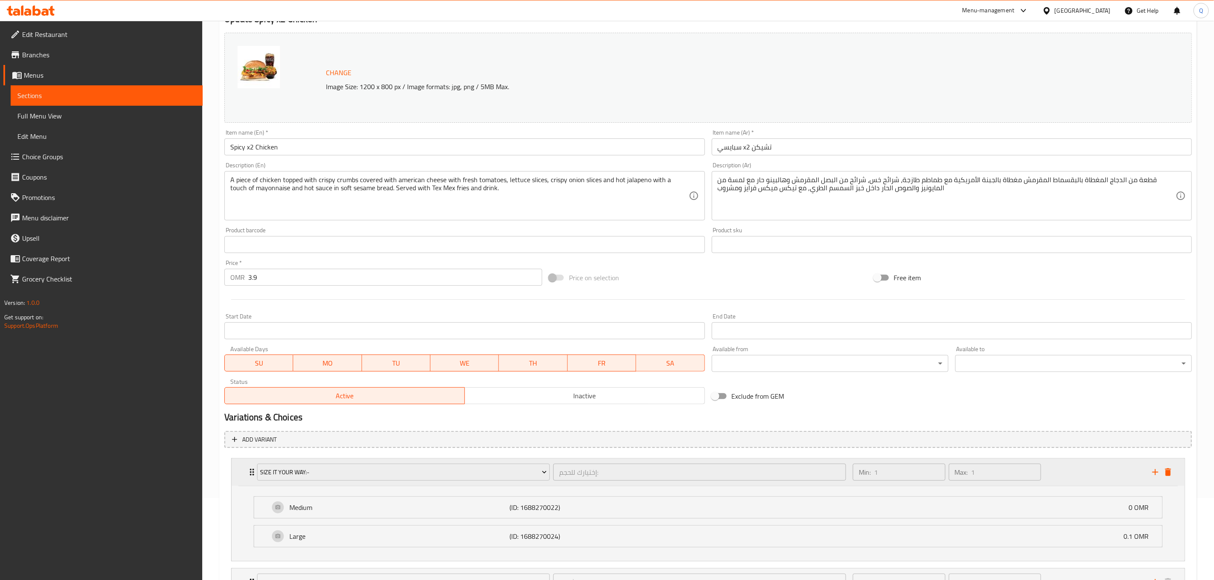
click at [1064, 480] on div "Min: 1 ​ Max: 1 ​" at bounding box center [998, 472] width 300 height 27
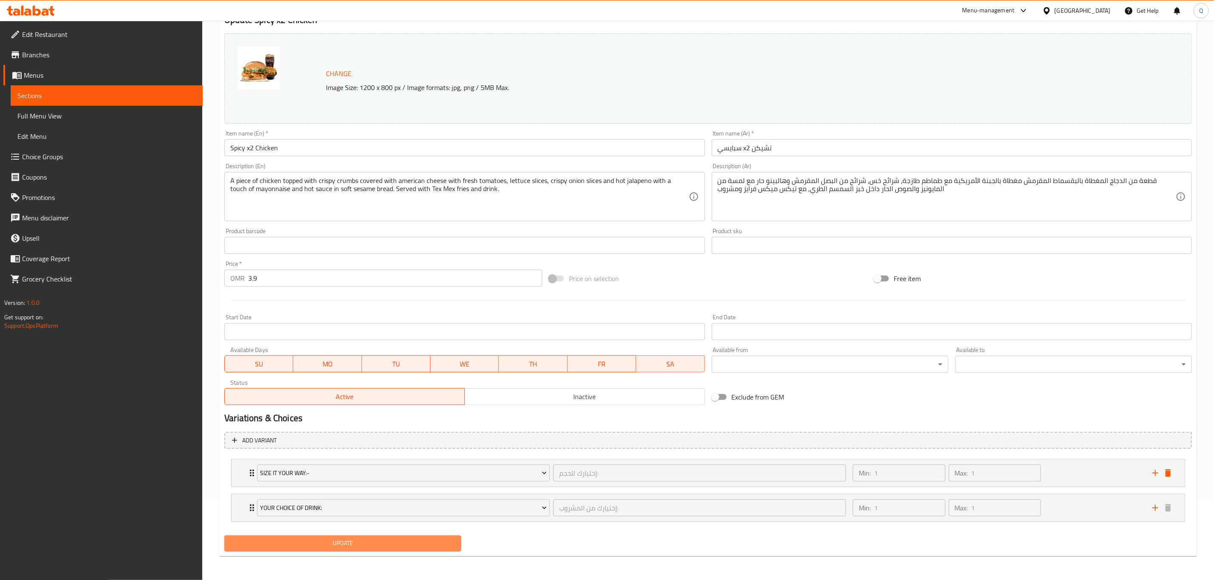
click at [412, 538] on span "Update" at bounding box center [342, 543] width 223 height 11
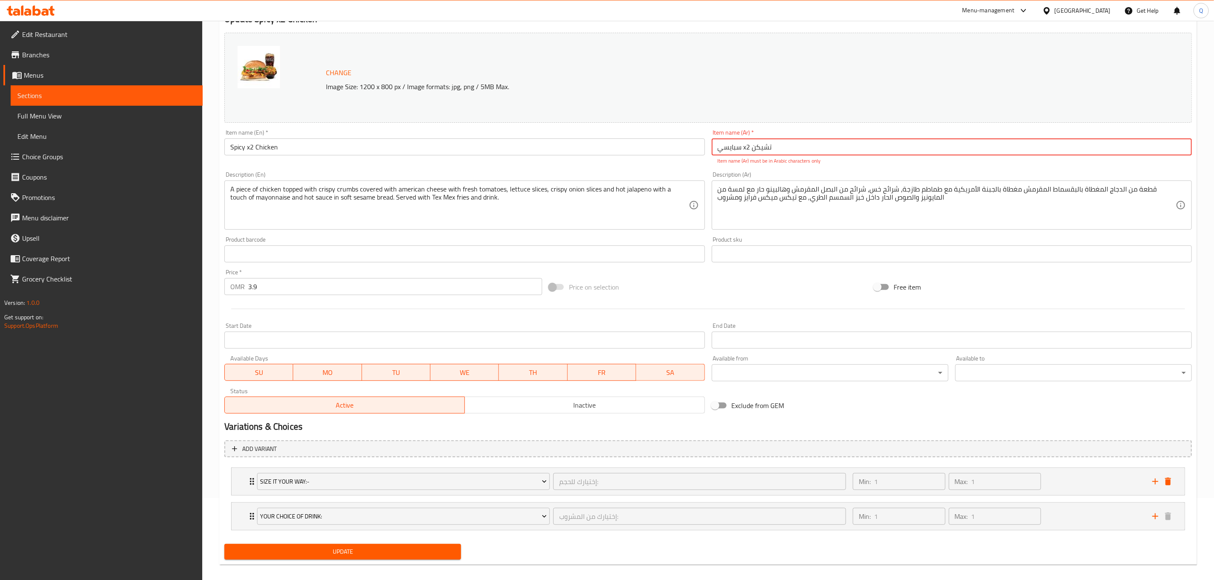
click at [745, 149] on input "سبايسي x2 تشيكن" at bounding box center [952, 147] width 480 height 17
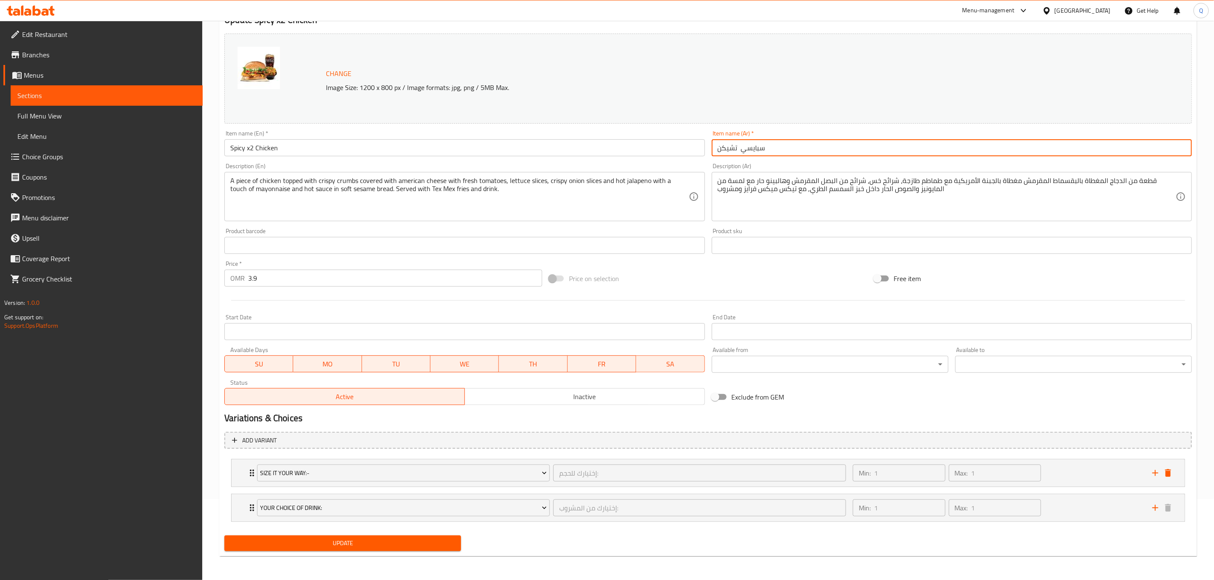
type input "سبايسي تشيكن"
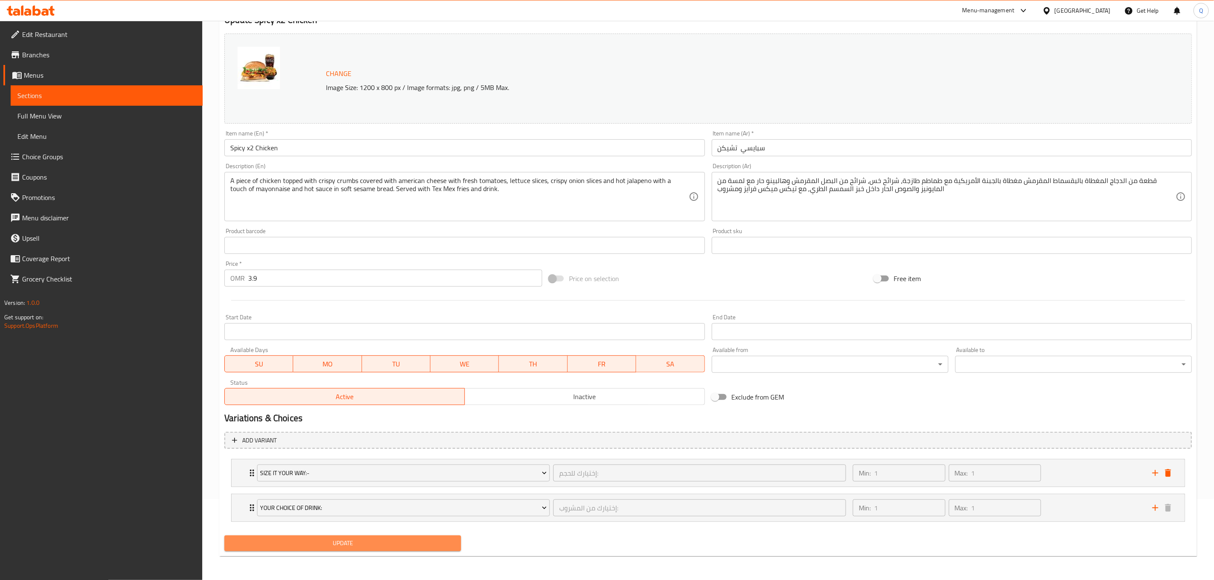
click at [430, 550] on button "Update" at bounding box center [342, 544] width 237 height 16
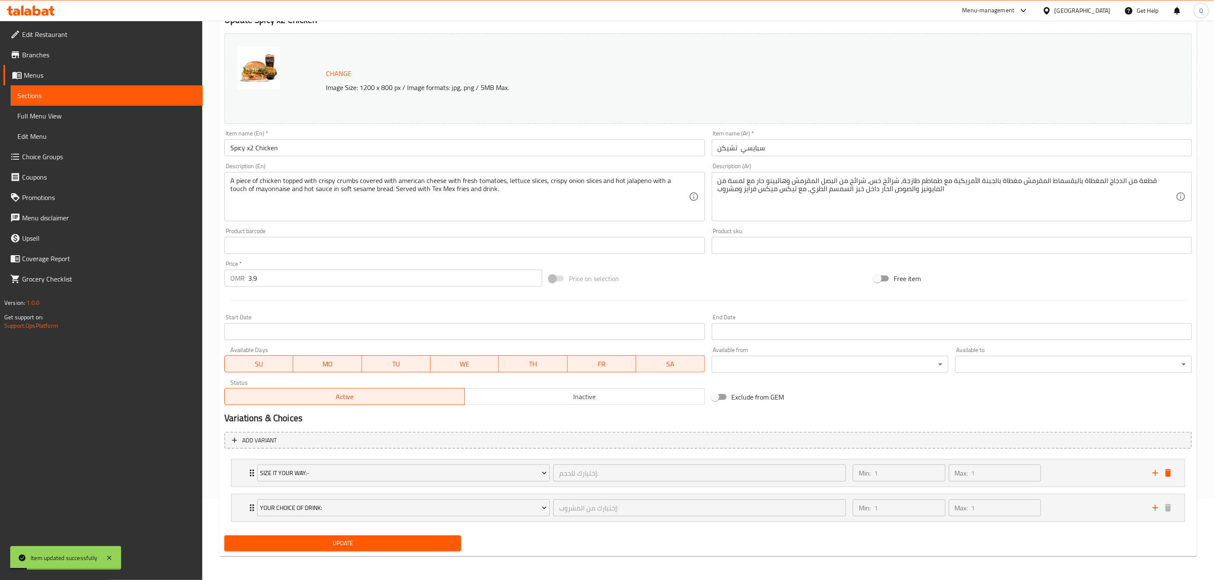
scroll to position [0, 0]
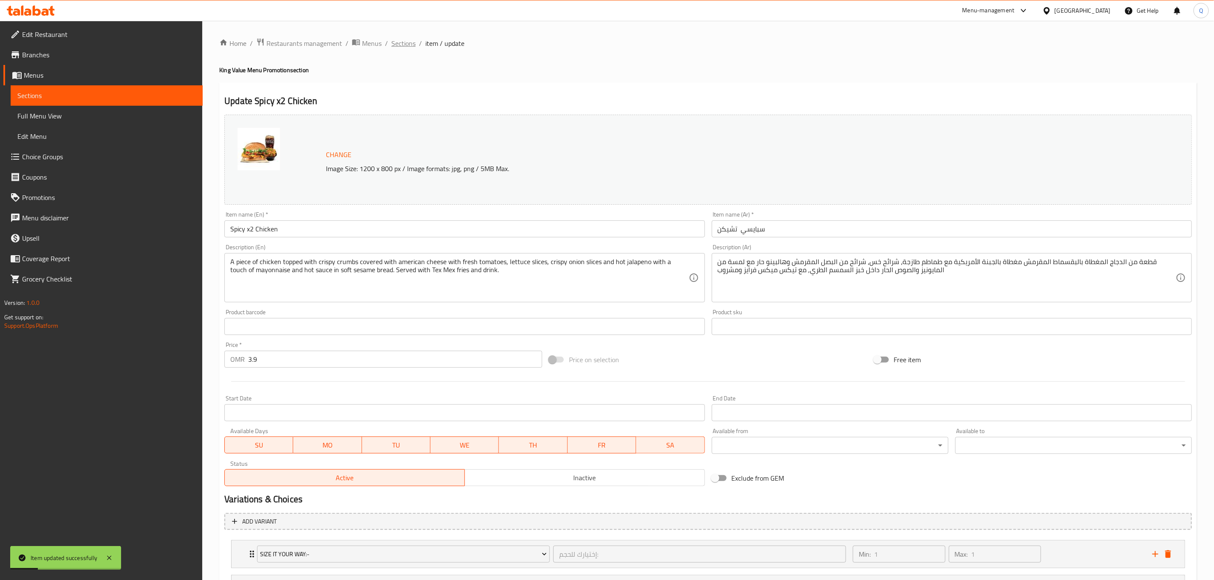
click at [412, 41] on span "Sections" at bounding box center [403, 43] width 24 height 10
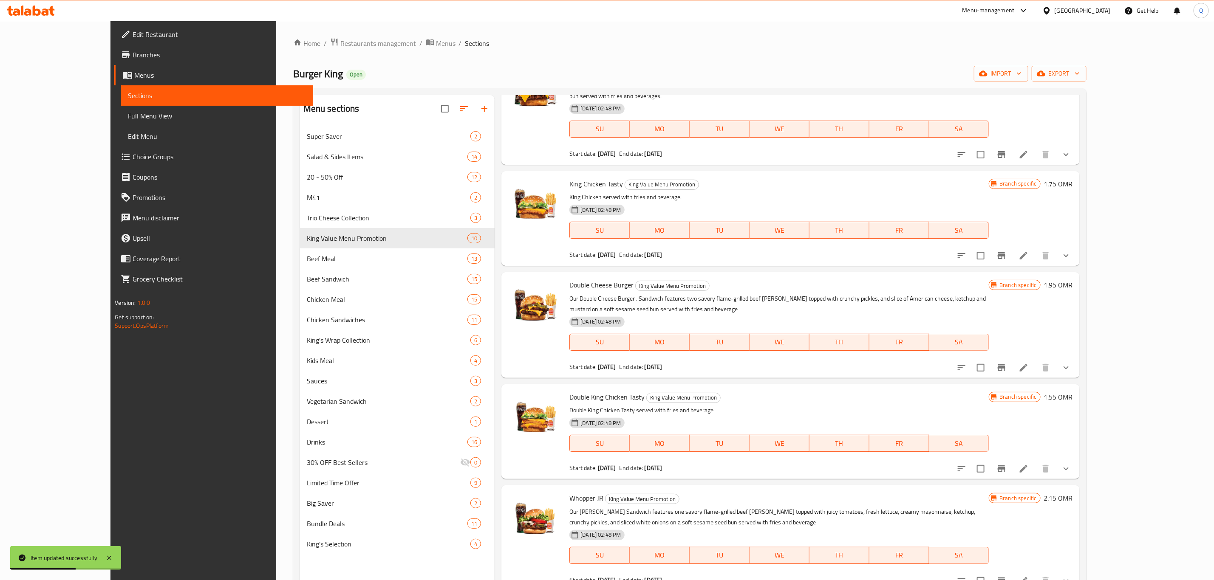
scroll to position [388, 0]
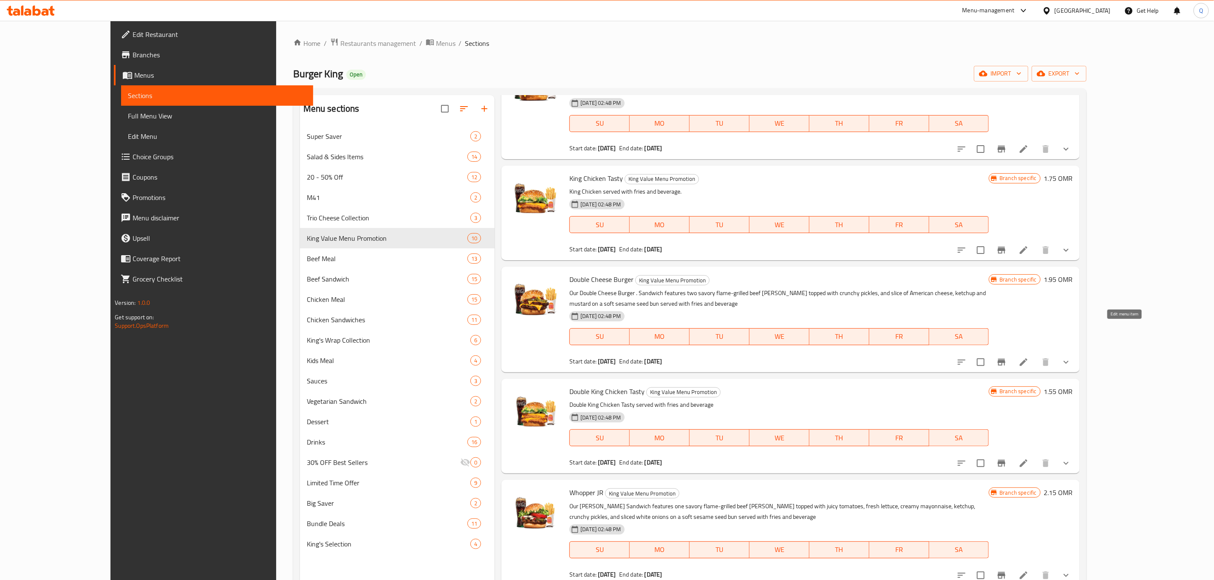
click at [1029, 357] on icon at bounding box center [1023, 362] width 10 height 10
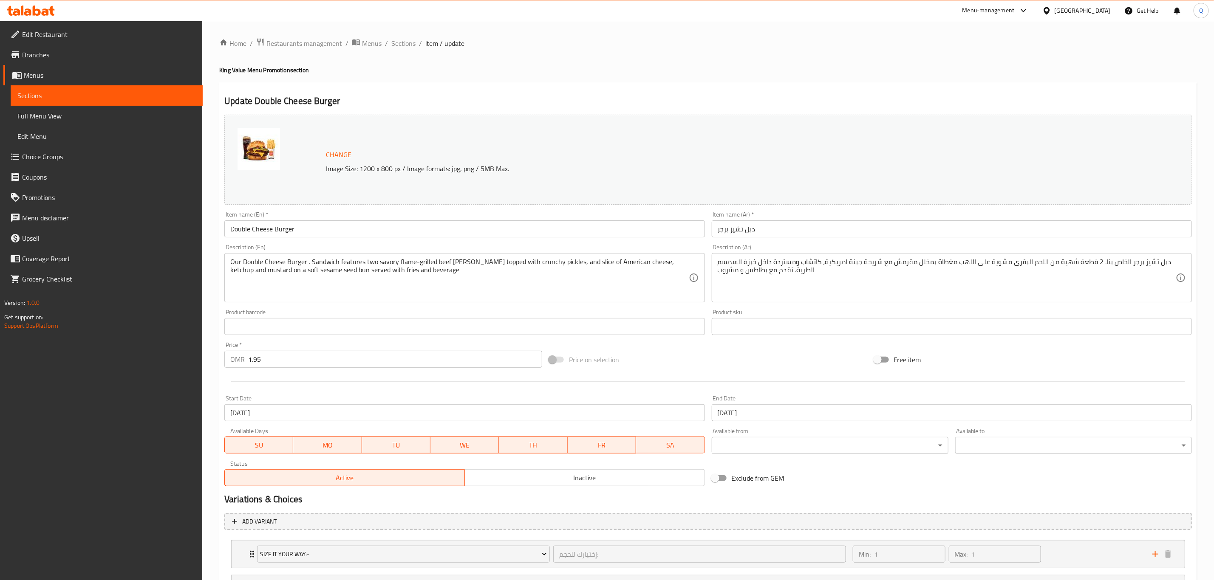
scroll to position [118, 0]
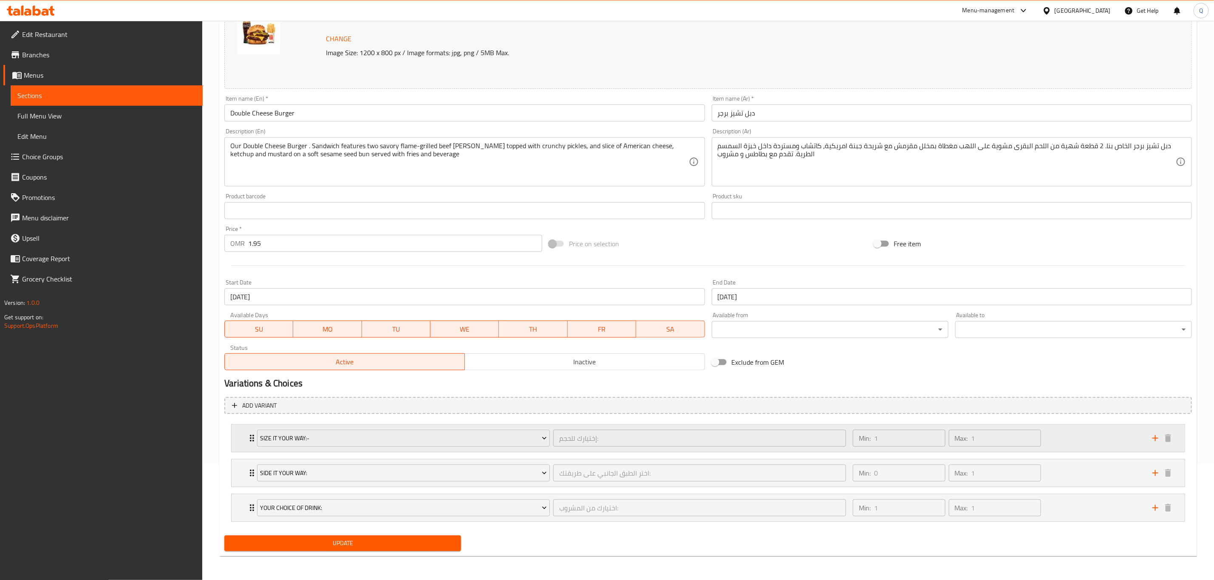
click at [1078, 437] on div "Min: 1 ​ Max: 1 ​" at bounding box center [998, 438] width 300 height 27
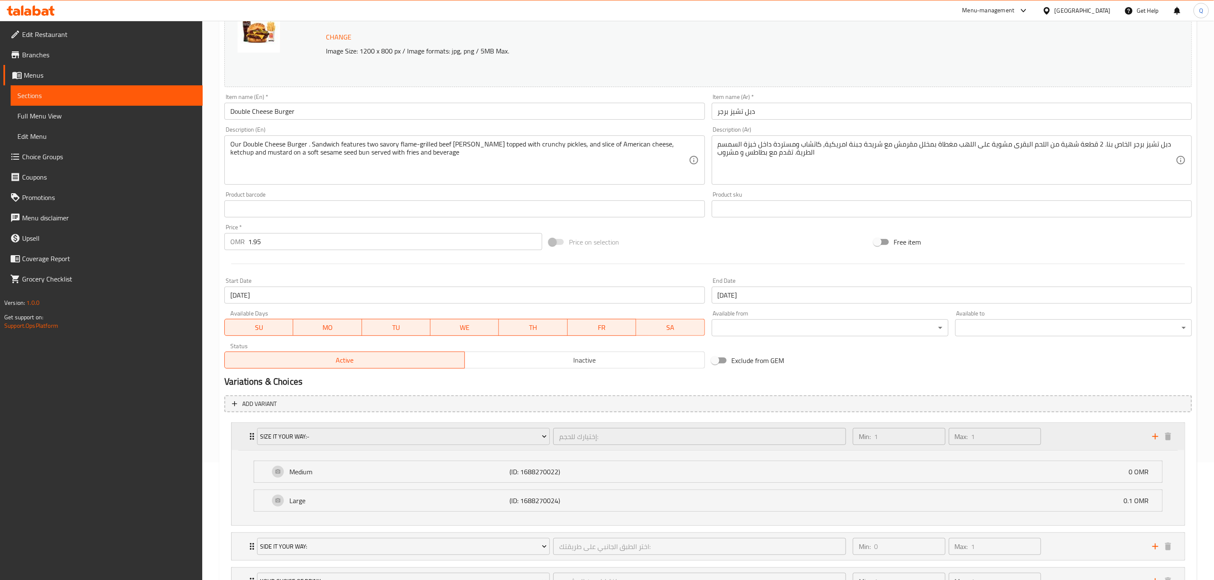
click at [1078, 437] on div "Min: 1 ​ Max: 1 ​" at bounding box center [998, 436] width 300 height 27
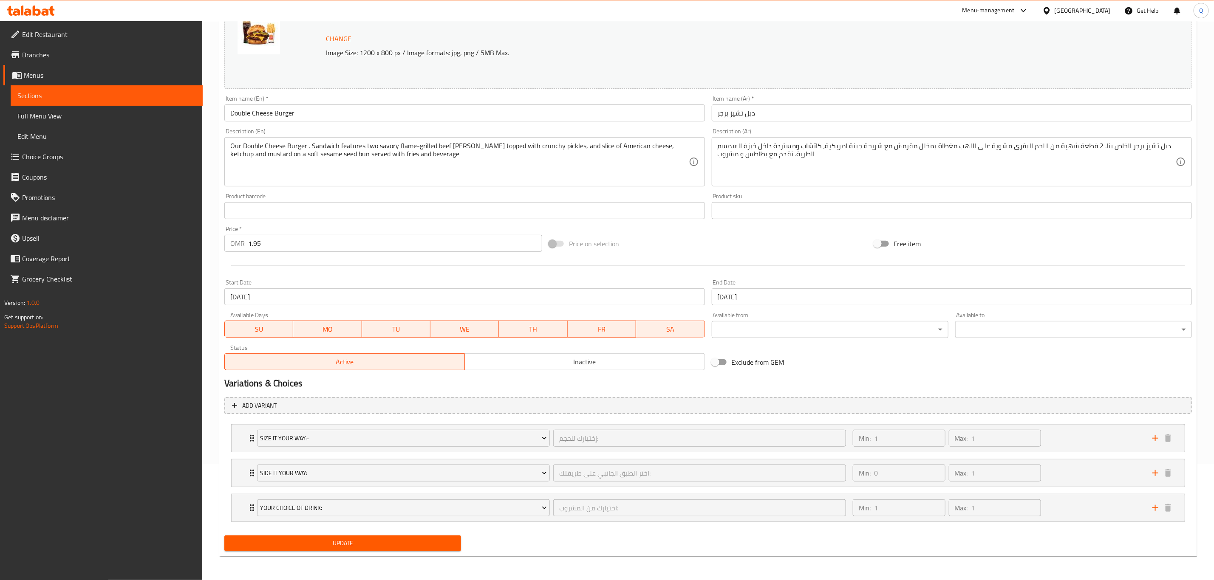
scroll to position [0, 0]
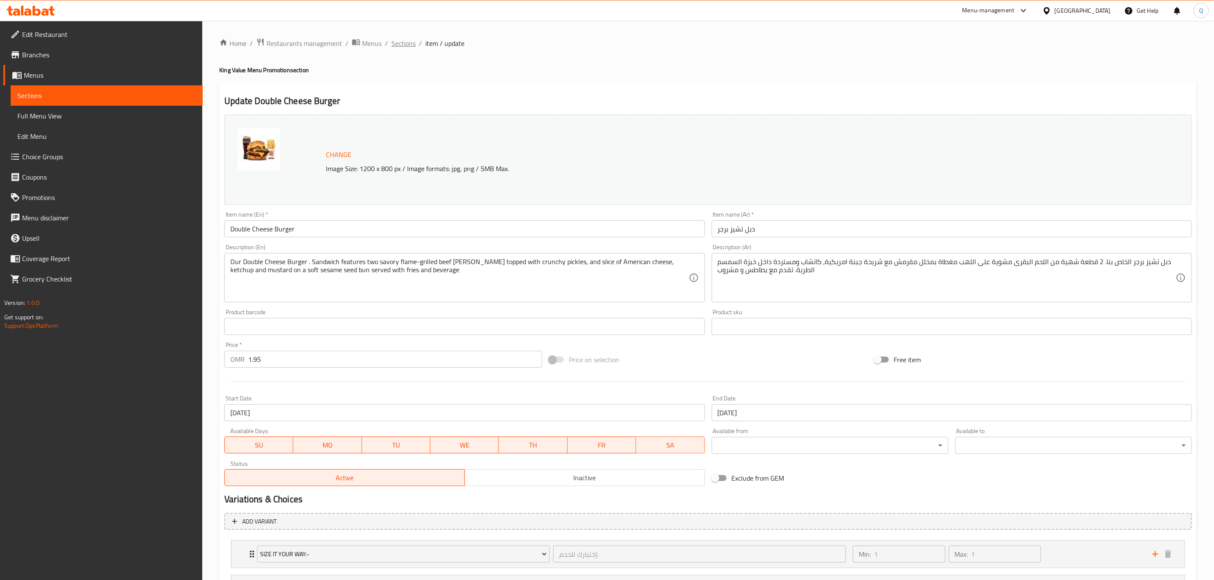
click at [407, 41] on span "Sections" at bounding box center [403, 43] width 24 height 10
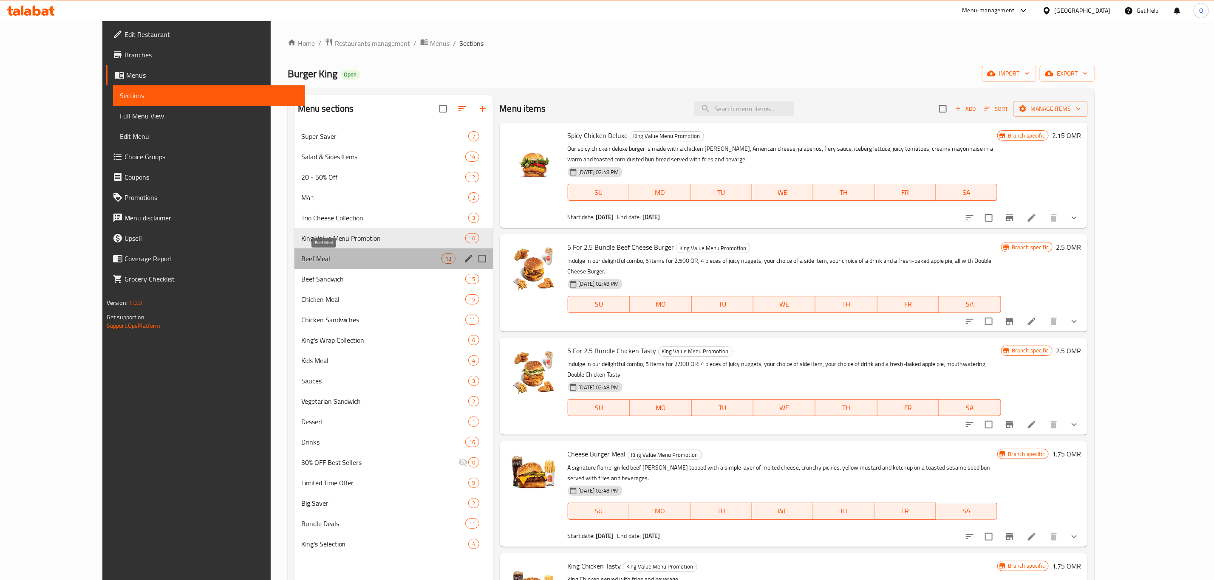
click at [301, 257] on span "Beef Meal" at bounding box center [371, 259] width 141 height 10
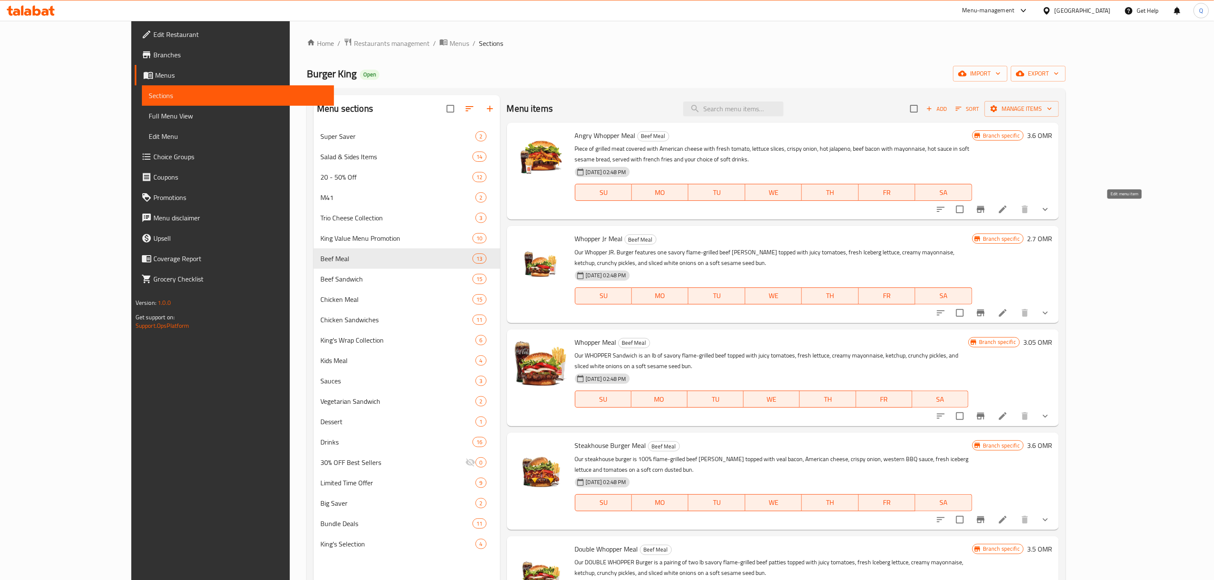
click at [1008, 209] on icon at bounding box center [1003, 209] width 10 height 10
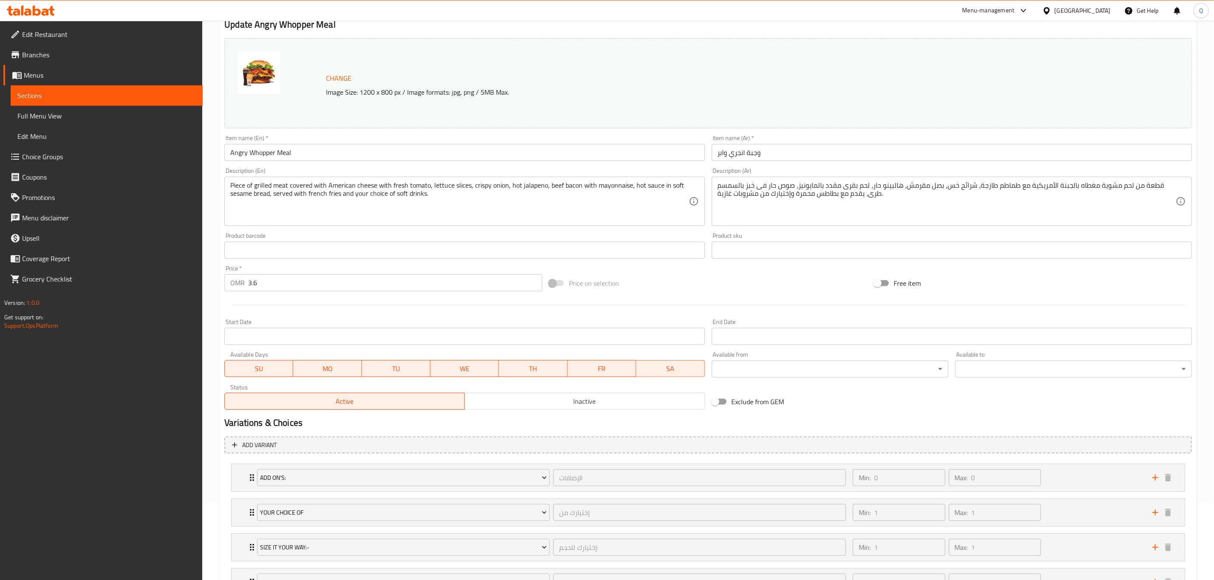
scroll to position [94, 0]
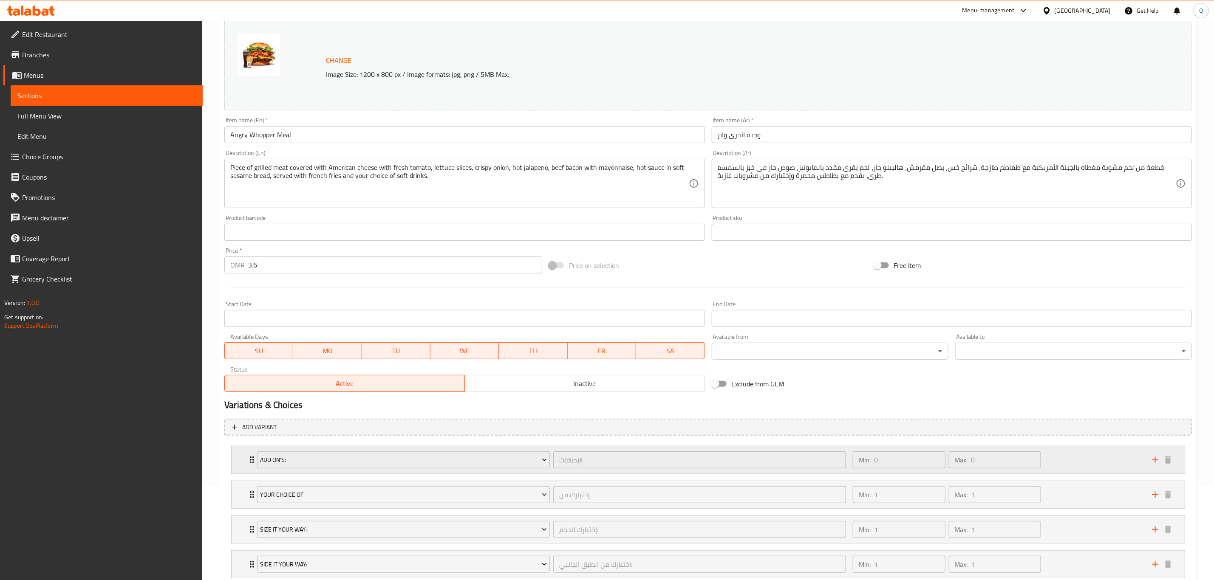
click at [1075, 460] on div "Min: 0 ​ Max: 0 ​" at bounding box center [998, 460] width 300 height 27
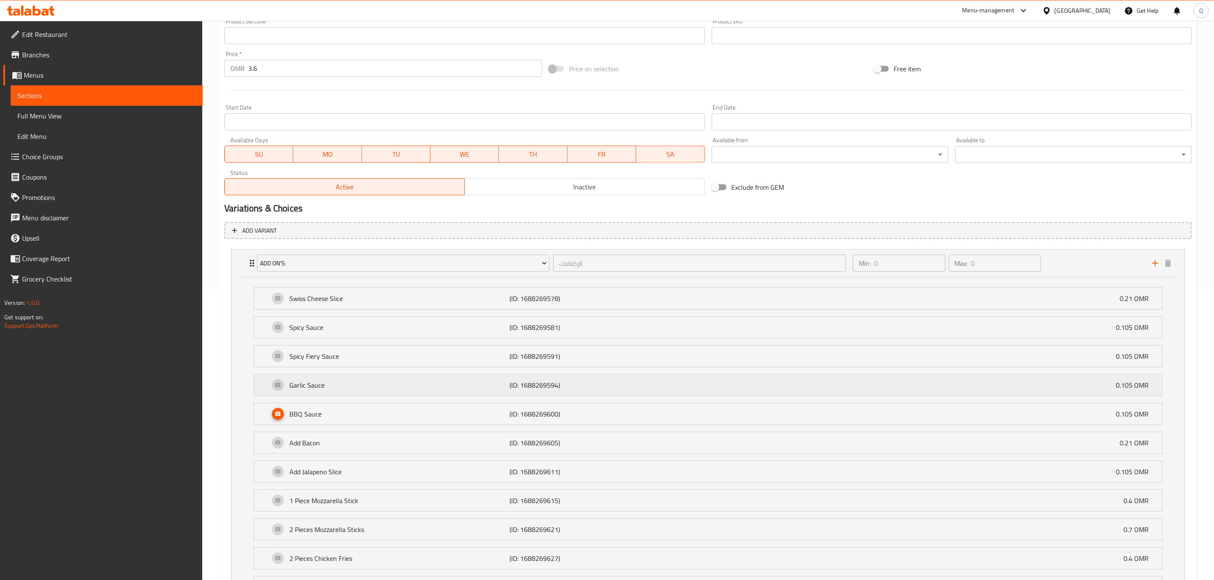
scroll to position [292, 0]
click at [904, 321] on div "Spicy Sauce (ID: 1688269581) 0.105 OMR" at bounding box center [710, 326] width 882 height 21
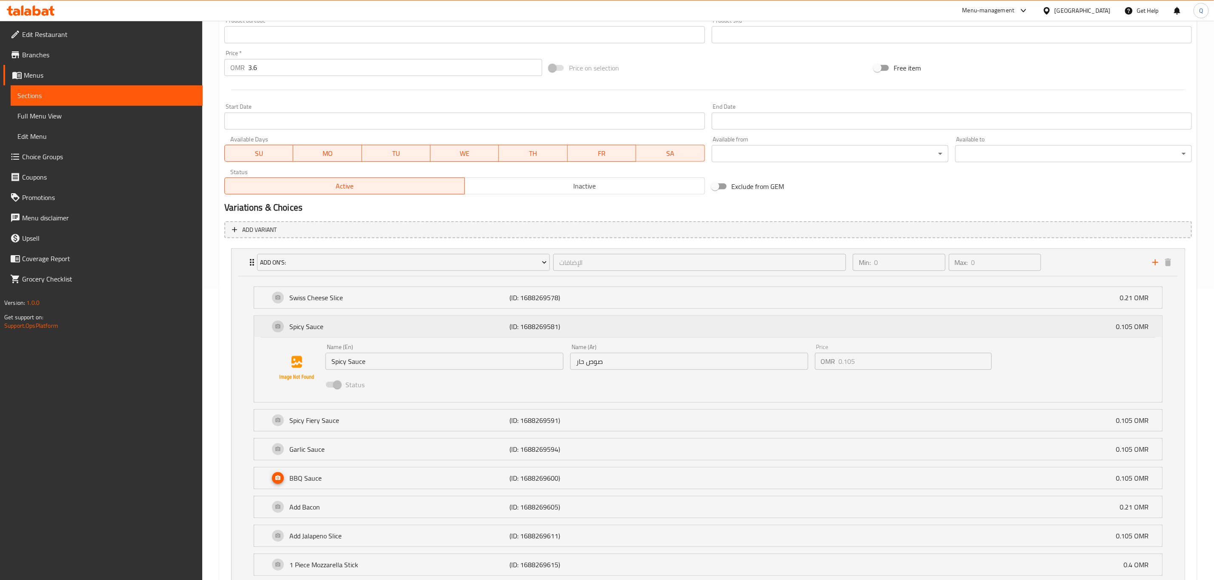
click at [904, 321] on div "Spicy Sauce (ID: 1688269581) 0.105 OMR" at bounding box center [710, 326] width 882 height 21
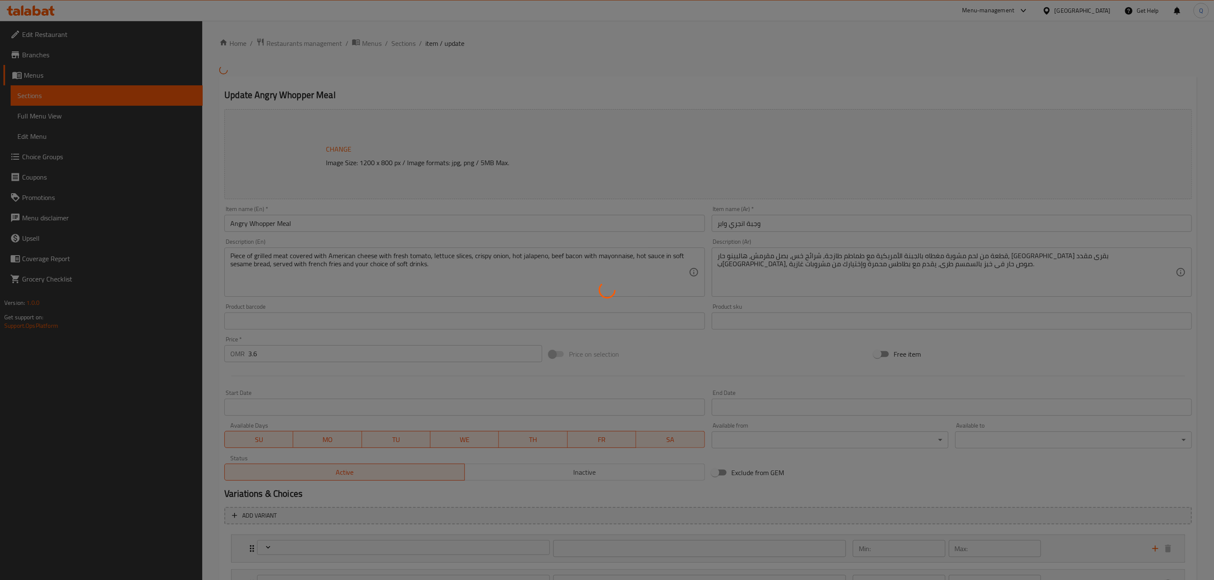
type input "الإضافات"
type input "0"
type input "إختيارك من"
type input "1"
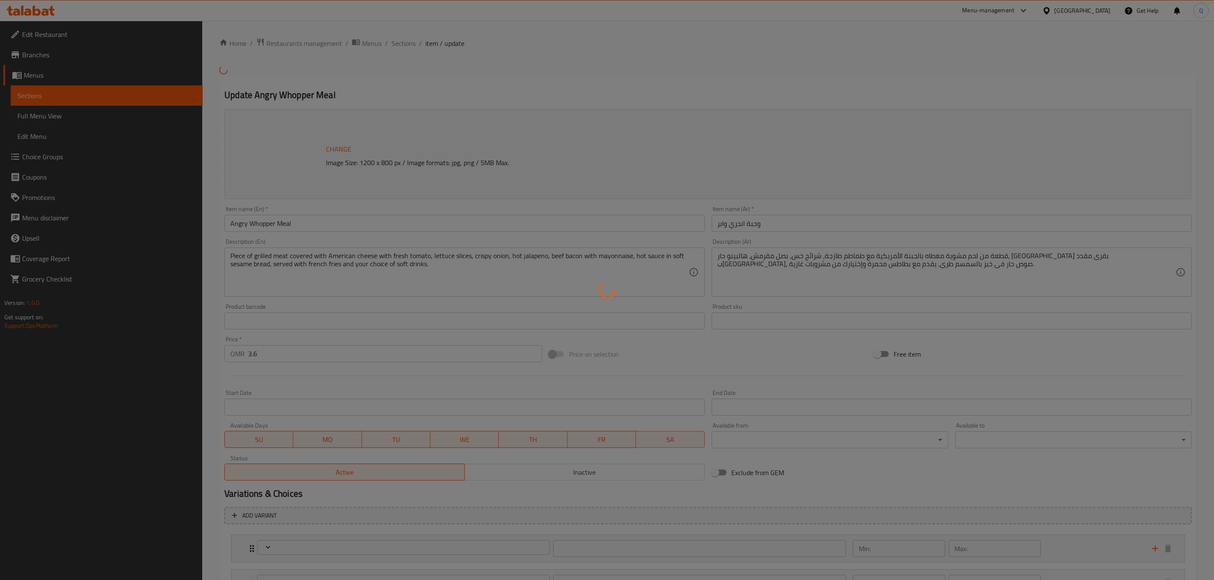
type input "1"
type input "إختيارك للحجم:"
type input "1"
type input "اختيارك من الطبق الجانبي:"
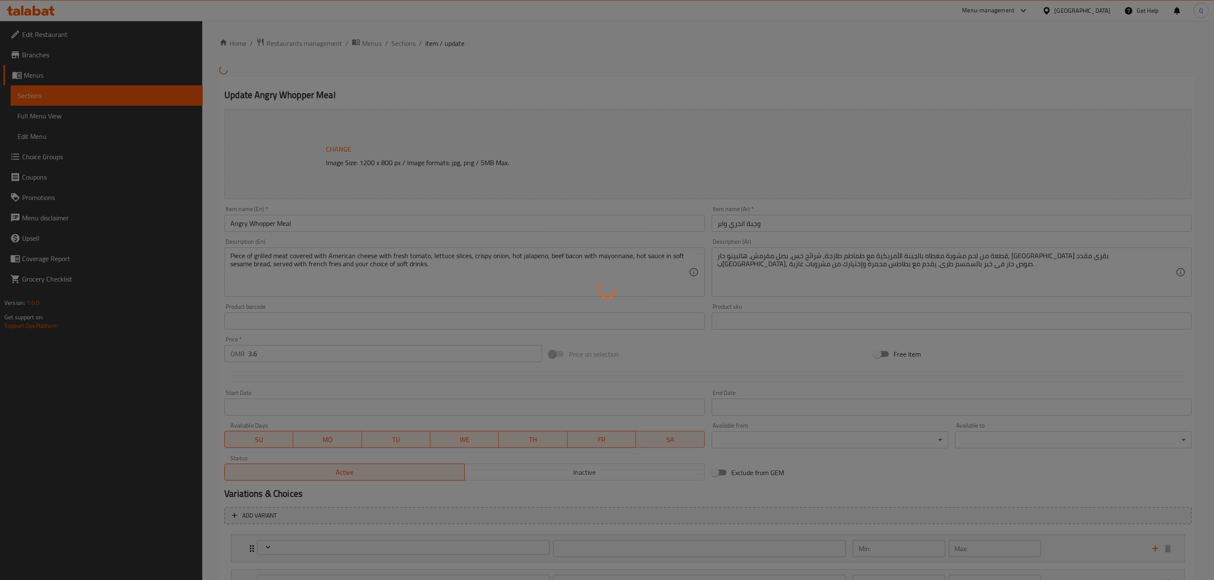
type input "1"
type input "إختيارك من الطبق الجانبى"
type input "1"
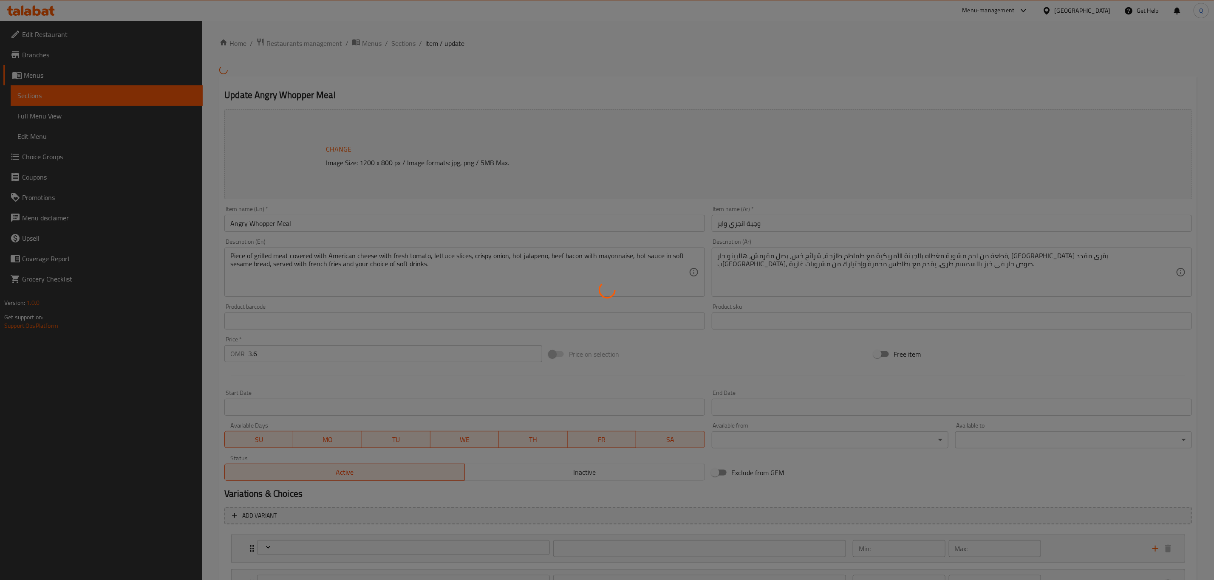
type input "إختيارك من المشروب الغازى"
type input "1"
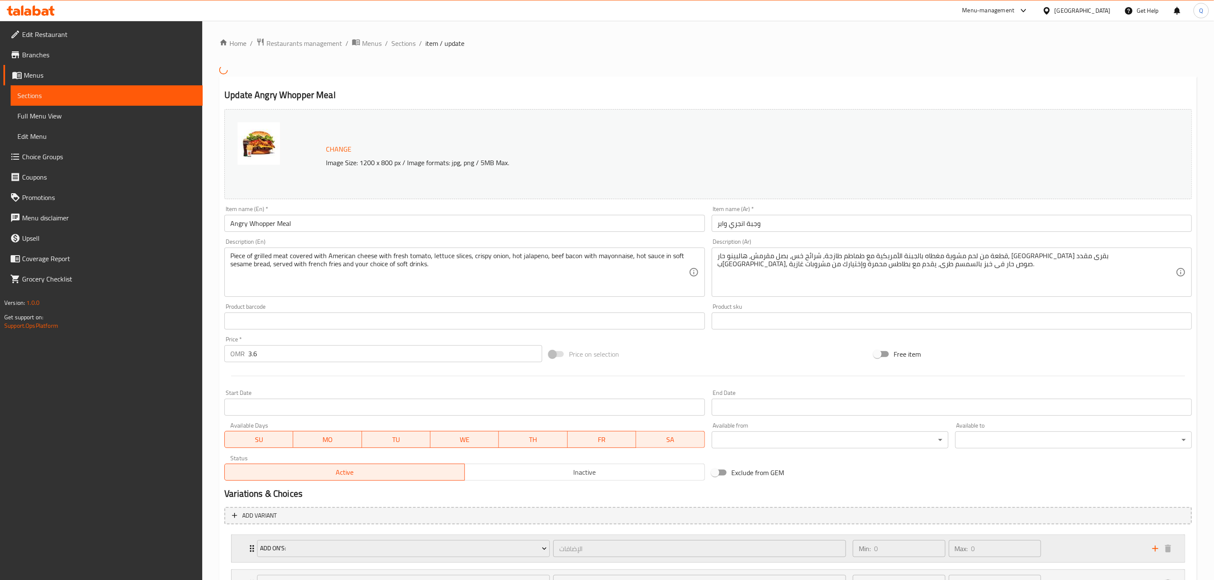
click at [1067, 554] on div "Min: 0 ​ Max: 0 ​" at bounding box center [998, 548] width 300 height 27
